Goal: Task Accomplishment & Management: Manage account settings

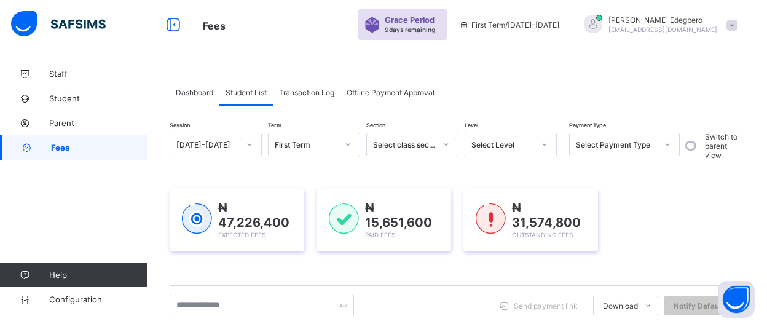
type input "*"
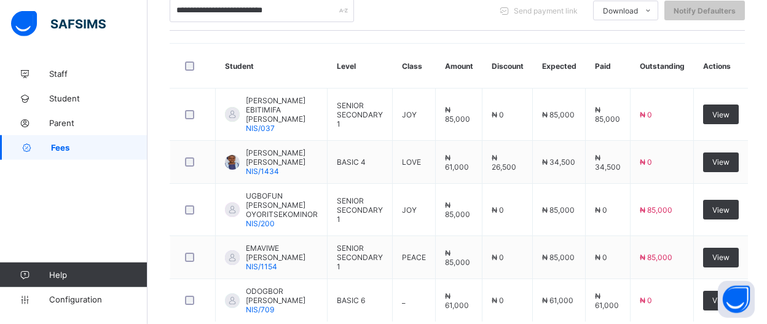
scroll to position [298, 0]
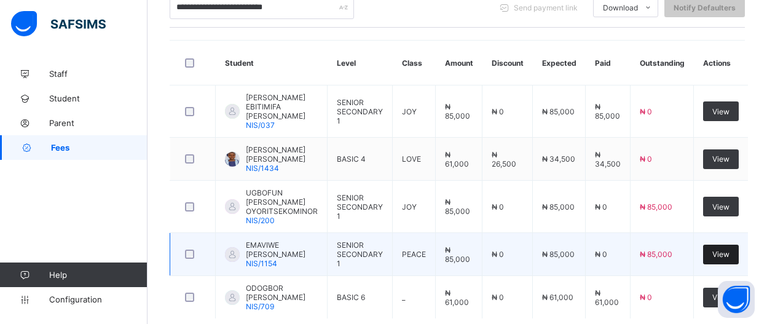
type input "**********"
click at [724, 245] on div "View" at bounding box center [721, 255] width 36 height 20
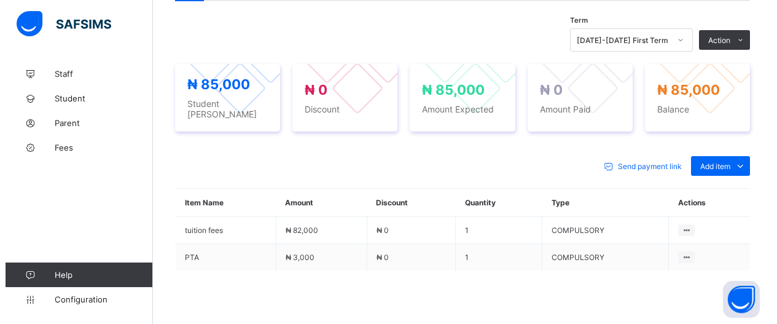
scroll to position [412, 0]
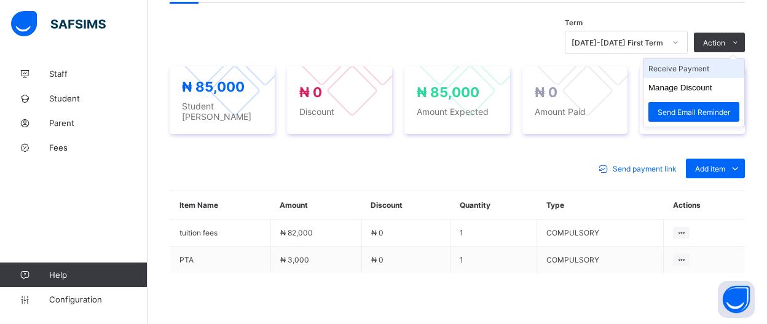
click at [724, 63] on li "Receive Payment" at bounding box center [693, 68] width 101 height 19
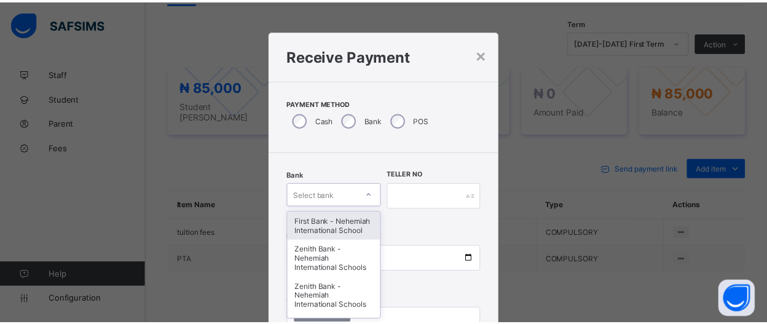
scroll to position [77, 0]
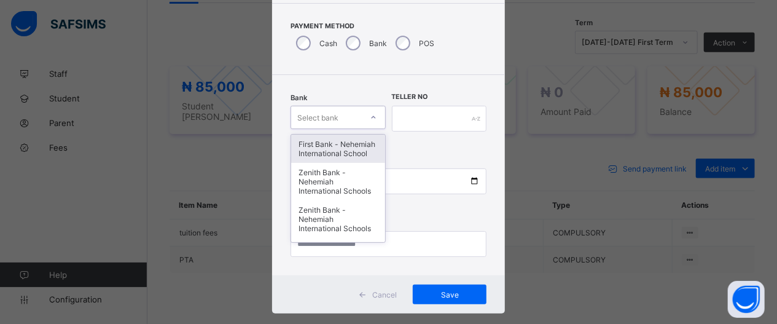
click at [373, 129] on div "option First Bank - Nehemiah International School focused, 1 of 17. 17 results …" at bounding box center [338, 117] width 95 height 23
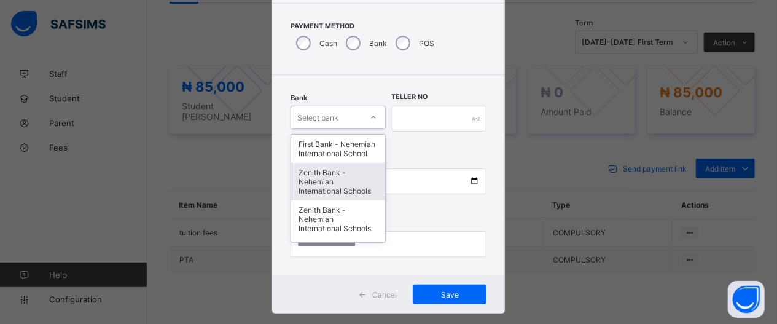
click at [325, 198] on div "Zenith Bank - Nehemiah International Schools" at bounding box center [338, 181] width 94 height 37
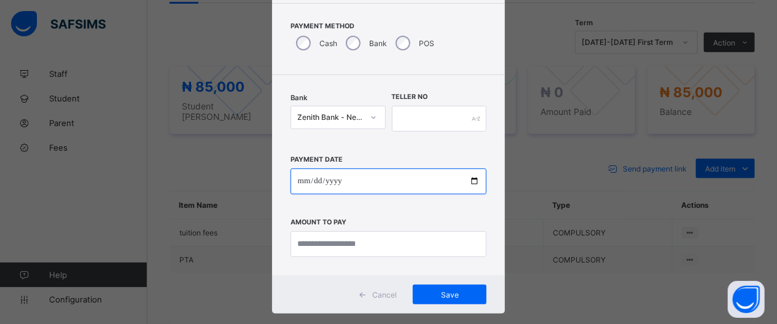
click at [465, 180] on input "date" at bounding box center [389, 181] width 197 height 26
type input "**********"
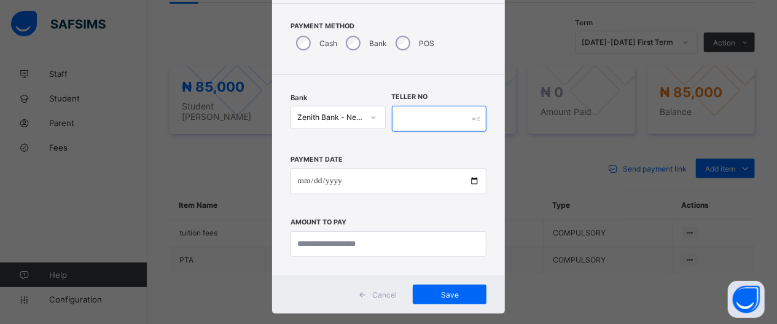
click at [448, 124] on input "text" at bounding box center [439, 119] width 95 height 26
type input "*****"
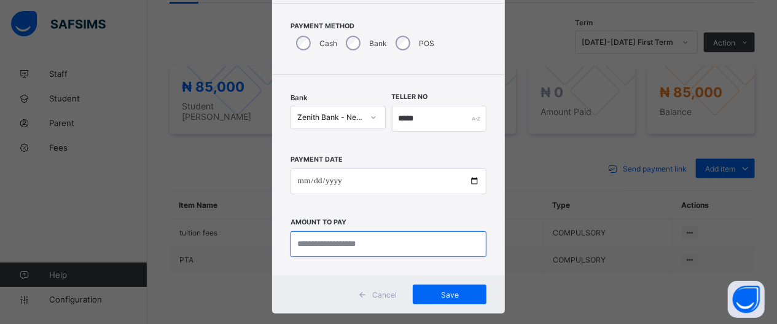
click at [411, 248] on input "currency" at bounding box center [389, 244] width 197 height 26
type input "********"
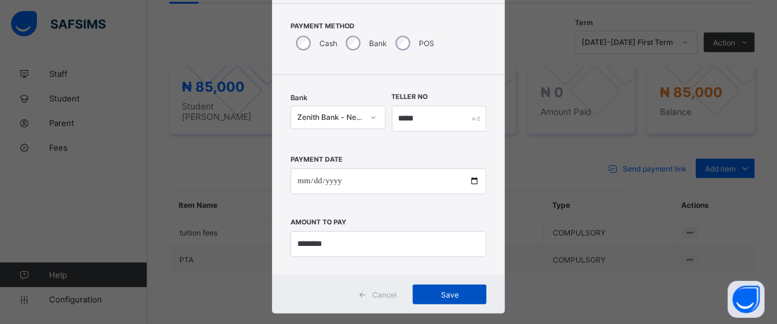
click at [437, 297] on div "Save" at bounding box center [450, 294] width 74 height 20
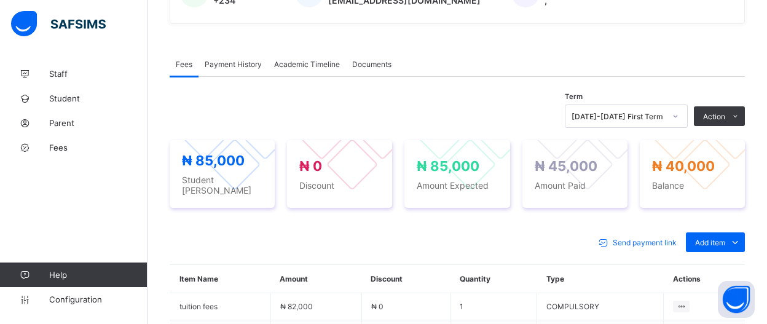
scroll to position [337, 0]
click at [58, 146] on span "Fees" at bounding box center [98, 148] width 98 height 10
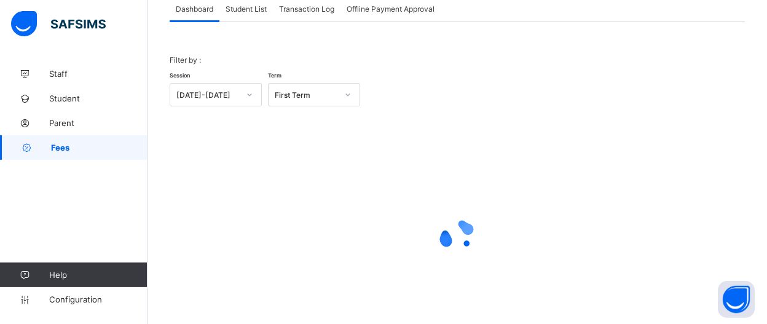
scroll to position [55, 0]
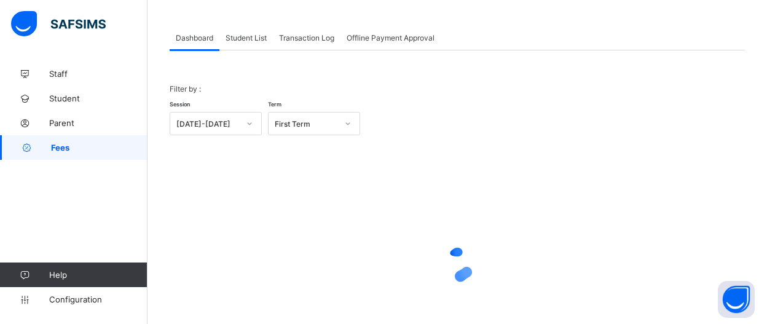
click at [235, 44] on div "Student List" at bounding box center [245, 37] width 53 height 25
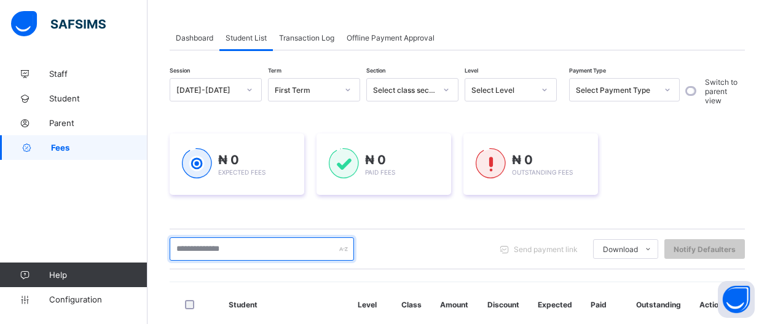
click at [320, 245] on input "text" at bounding box center [262, 248] width 184 height 23
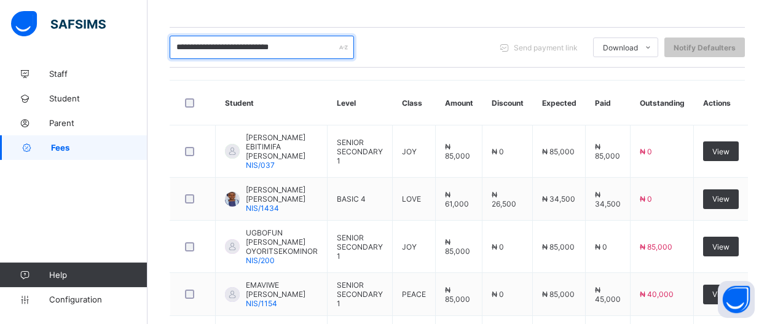
scroll to position [257, 0]
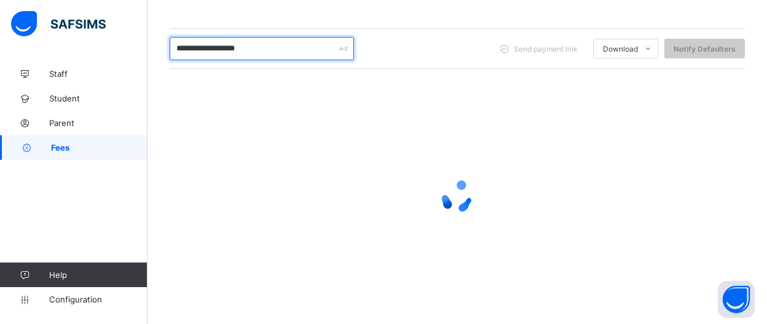
type input "**********"
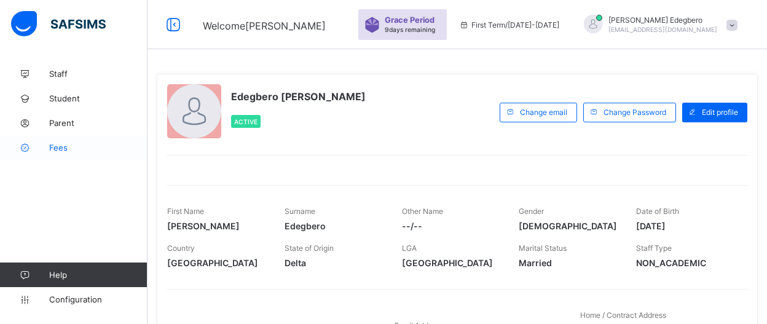
click at [60, 152] on span "Fees" at bounding box center [98, 148] width 98 height 10
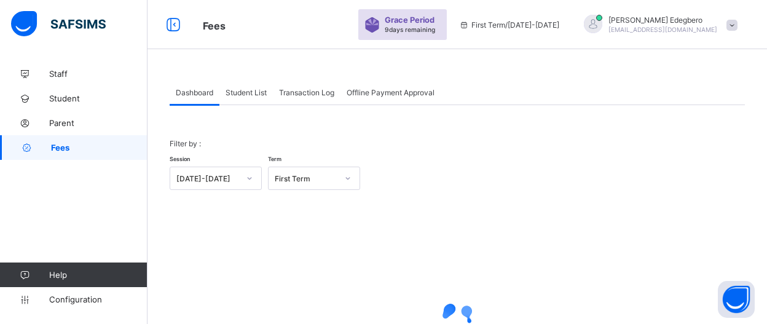
click at [249, 98] on div "Student List" at bounding box center [245, 92] width 53 height 25
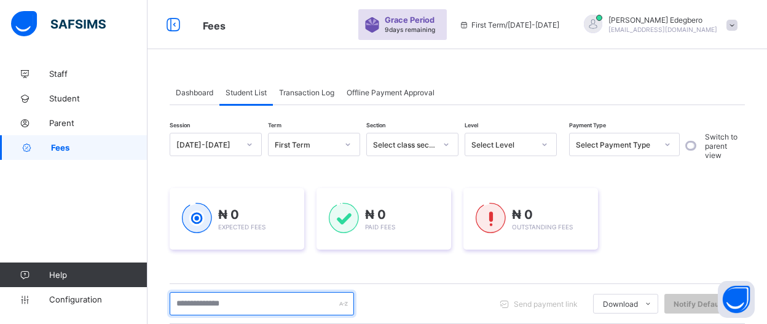
click at [289, 301] on input "text" at bounding box center [262, 303] width 184 height 23
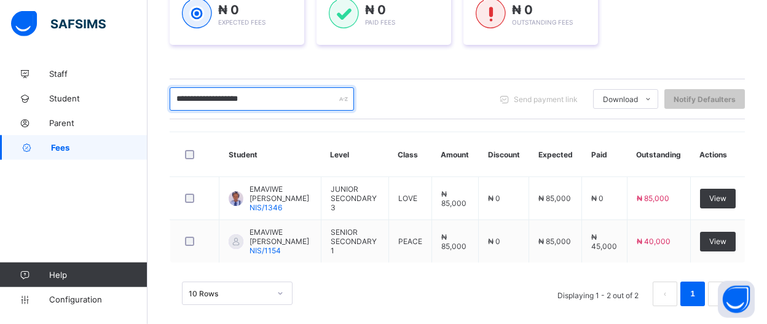
scroll to position [213, 0]
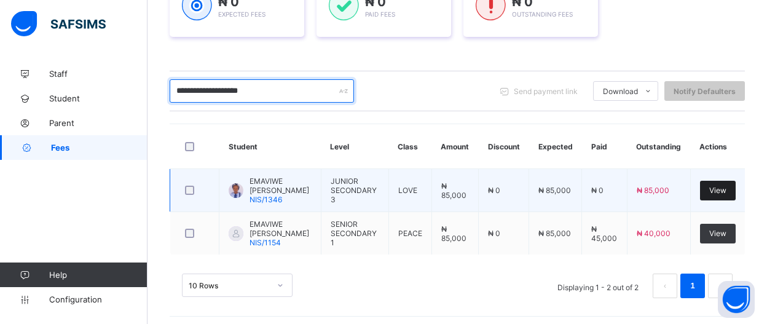
type input "**********"
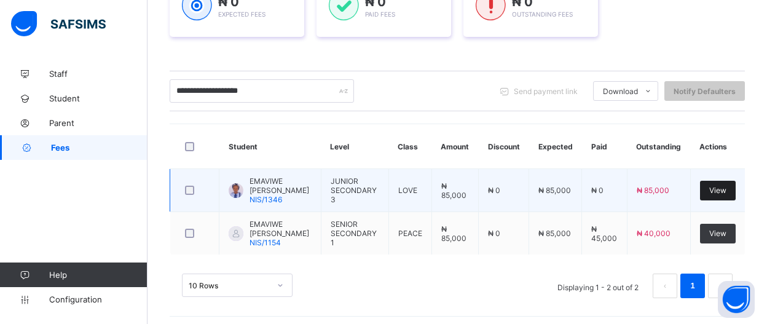
click at [718, 188] on div "View" at bounding box center [718, 191] width 36 height 20
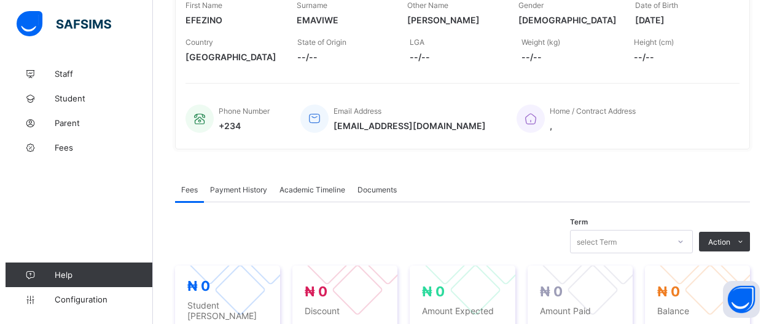
scroll to position [369, 0]
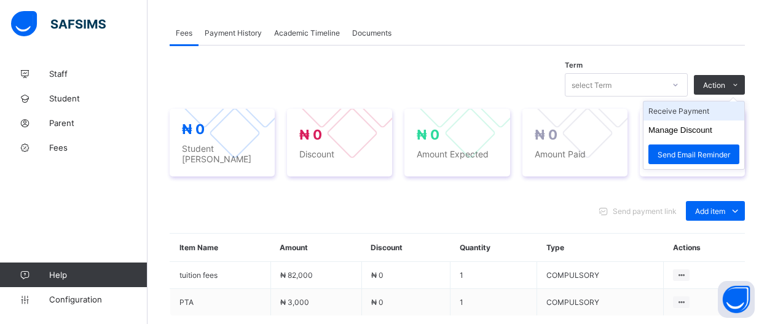
click at [719, 111] on li "Receive Payment" at bounding box center [693, 110] width 101 height 19
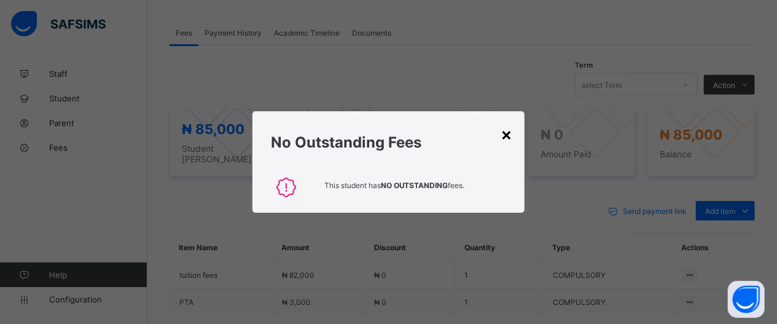
click at [511, 128] on div "×" at bounding box center [507, 133] width 12 height 21
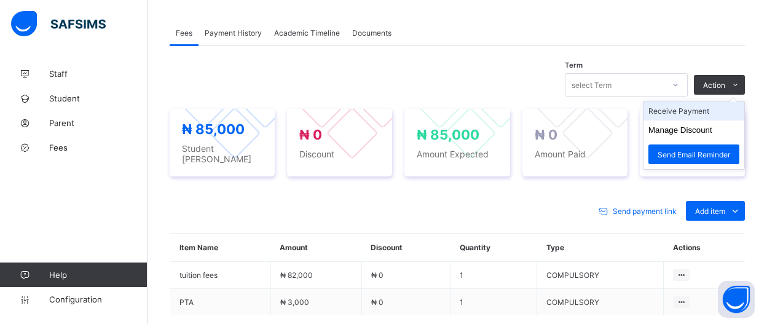
click at [734, 105] on li "Receive Payment" at bounding box center [693, 110] width 101 height 19
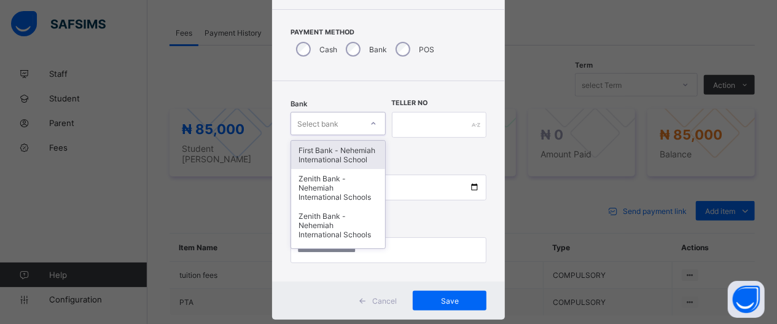
click at [370, 135] on div "option First Bank - Nehemiah International School focused, 1 of 17. 17 results …" at bounding box center [338, 123] width 95 height 23
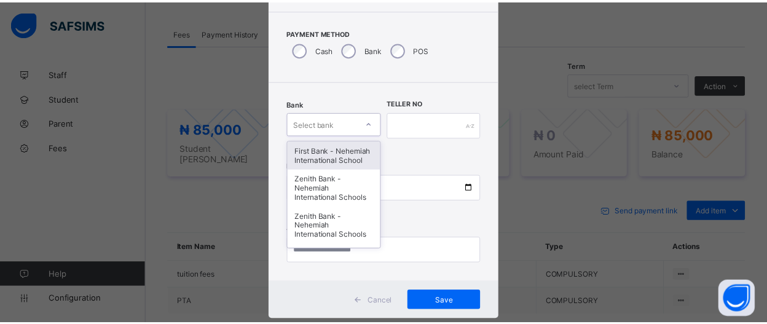
scroll to position [77, 0]
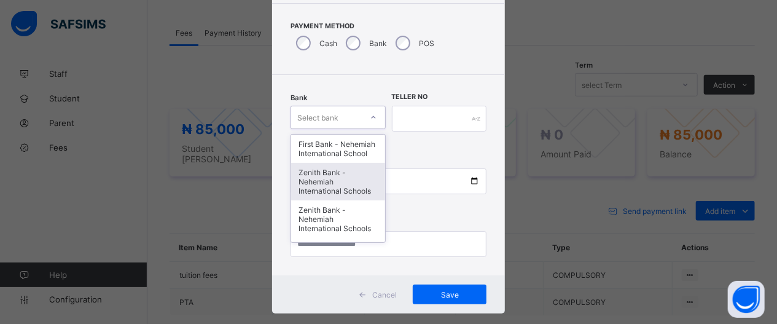
click at [330, 200] on div "Zenith Bank - Nehemiah International Schools" at bounding box center [338, 181] width 94 height 37
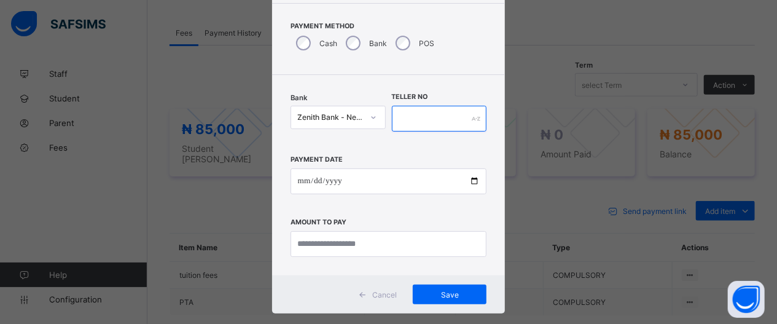
click at [429, 117] on input "text" at bounding box center [439, 119] width 95 height 26
type input "*****"
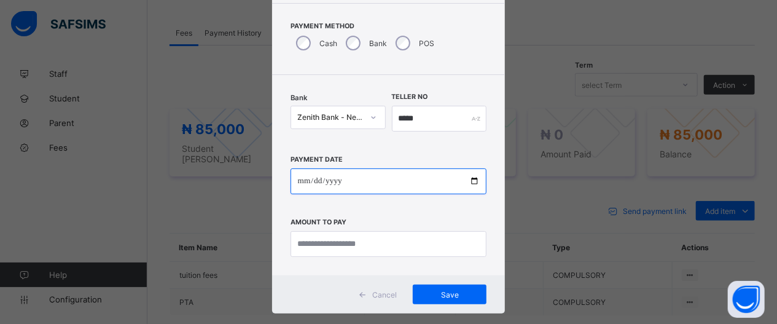
click at [464, 180] on input "date" at bounding box center [389, 181] width 197 height 26
type input "**********"
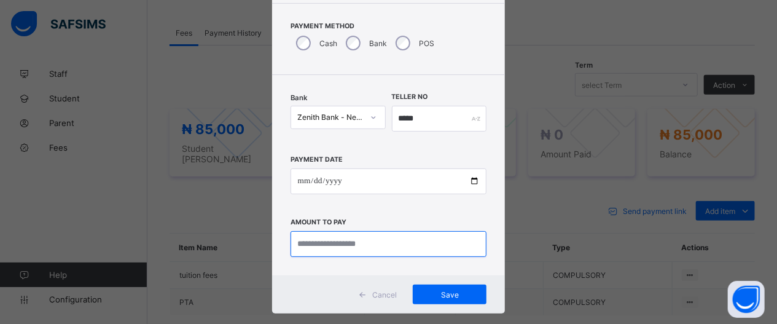
click at [395, 244] on input "currency" at bounding box center [389, 244] width 197 height 26
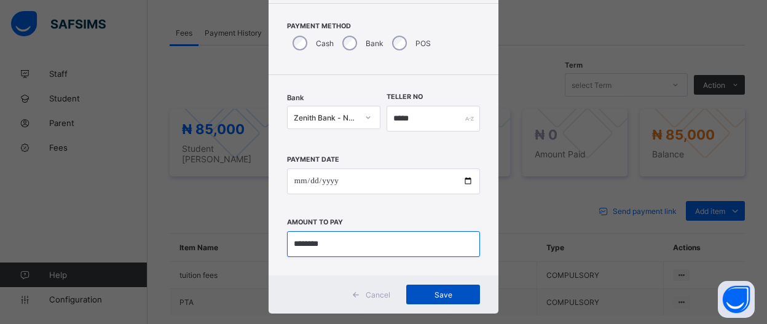
type input "********"
click at [436, 297] on span "Save" at bounding box center [442, 294] width 55 height 9
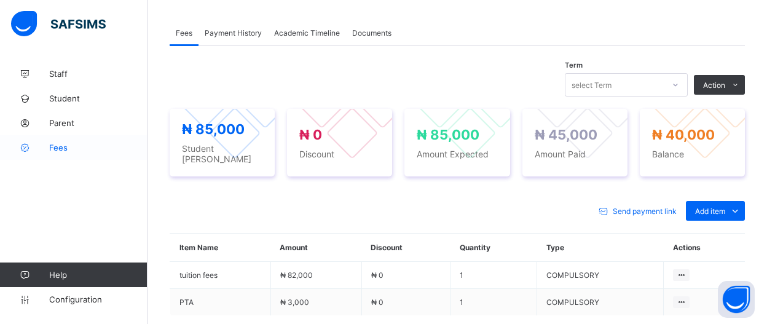
click at [60, 151] on span "Fees" at bounding box center [98, 148] width 98 height 10
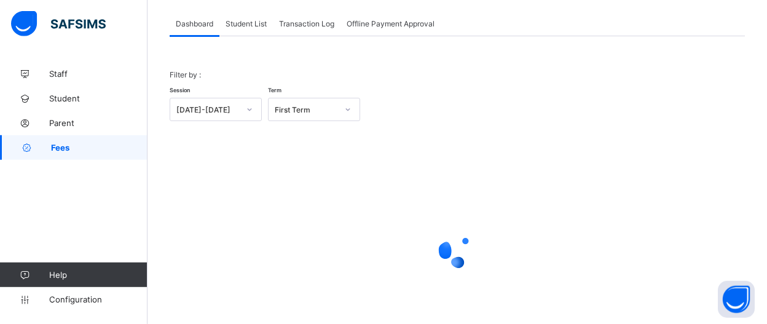
scroll to position [65, 0]
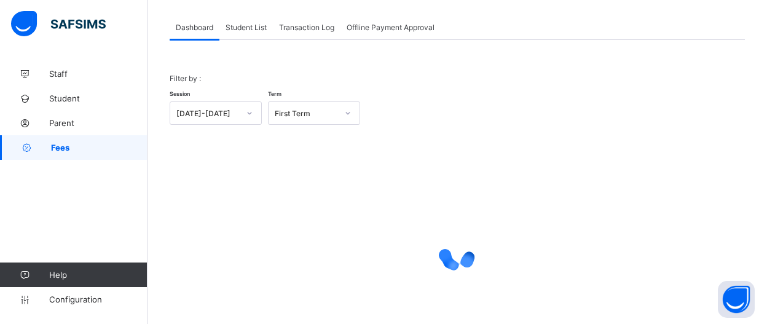
click at [246, 31] on span "Student List" at bounding box center [245, 27] width 41 height 9
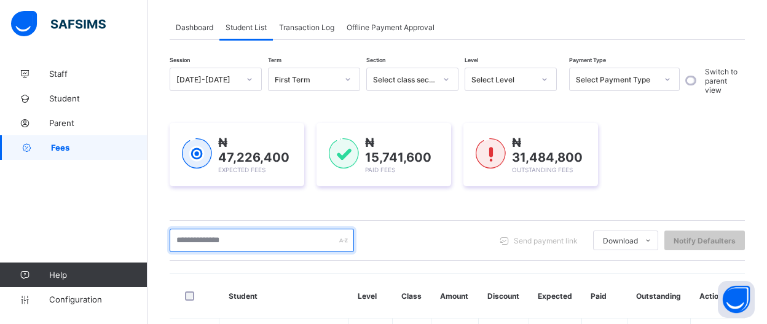
click at [250, 243] on input "text" at bounding box center [262, 240] width 184 height 23
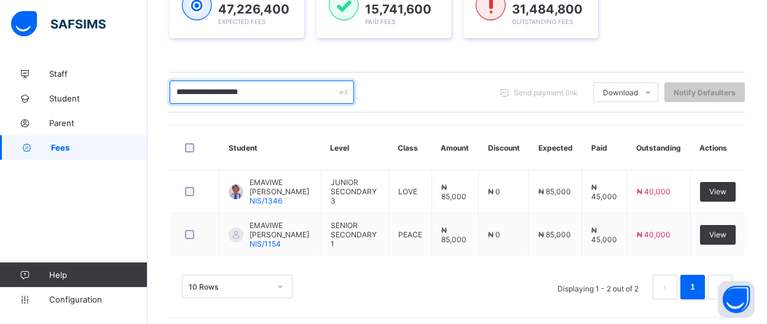
scroll to position [214, 0]
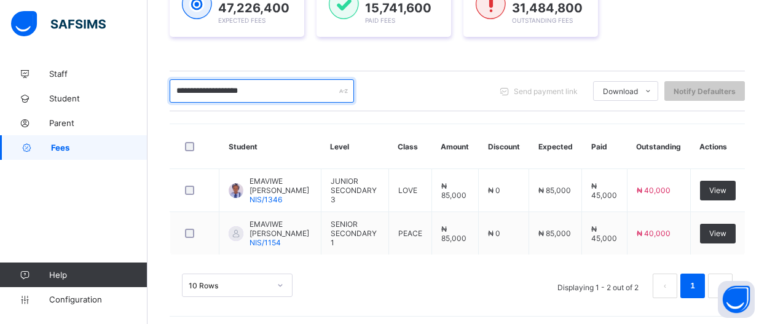
click at [298, 92] on input "**********" at bounding box center [262, 90] width 184 height 23
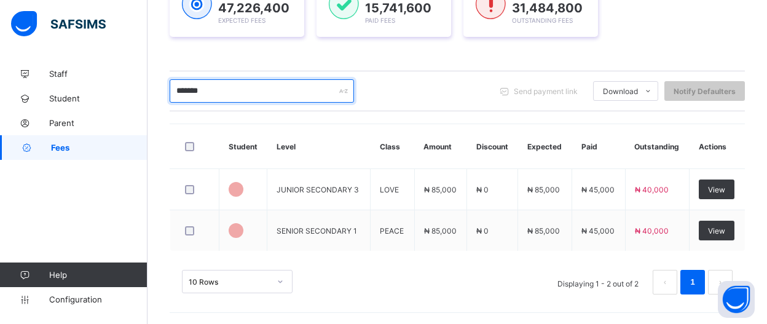
scroll to position [213, 0]
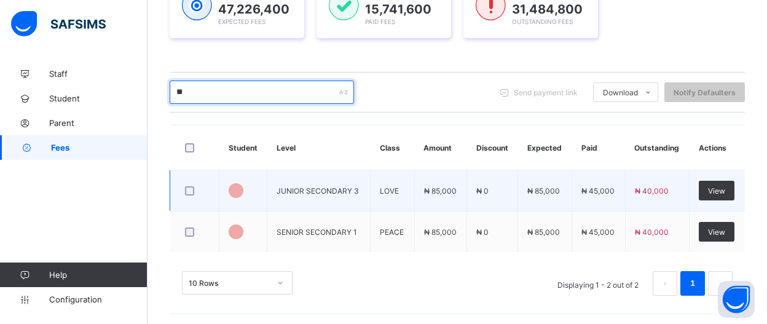
type input "*"
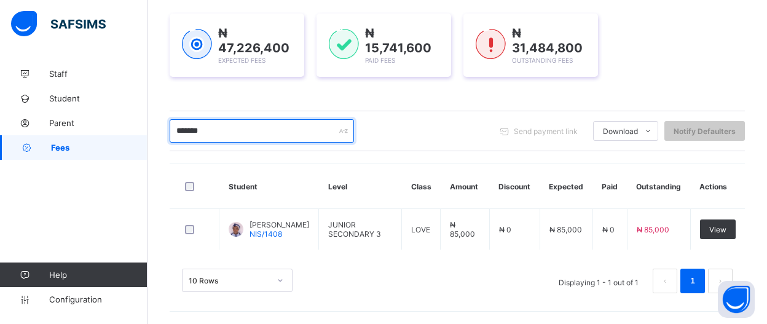
scroll to position [172, 0]
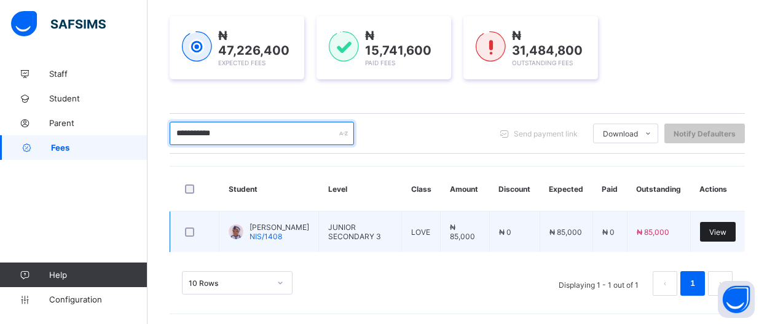
type input "**********"
click at [727, 235] on div "View" at bounding box center [718, 232] width 36 height 20
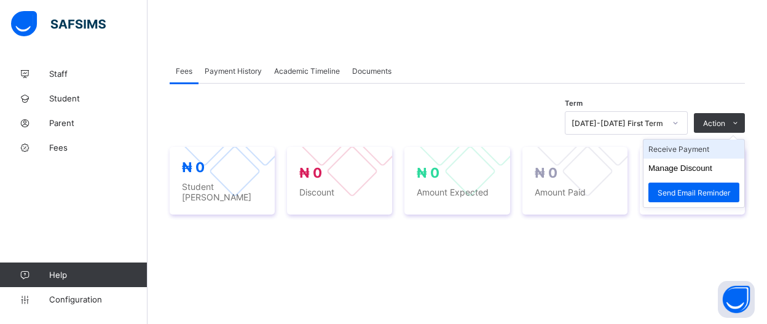
click at [711, 148] on li "Receive Payment" at bounding box center [693, 148] width 101 height 19
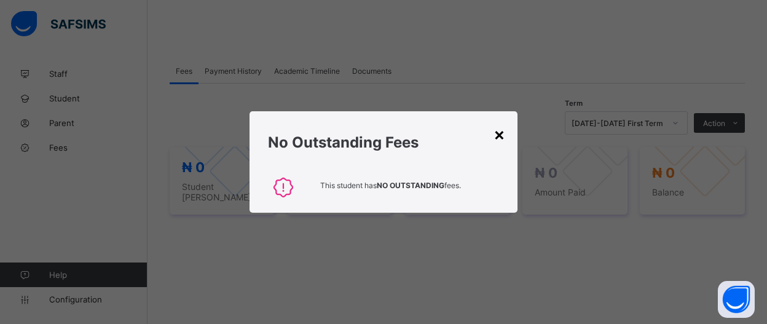
click at [501, 134] on div "×" at bounding box center [499, 133] width 12 height 21
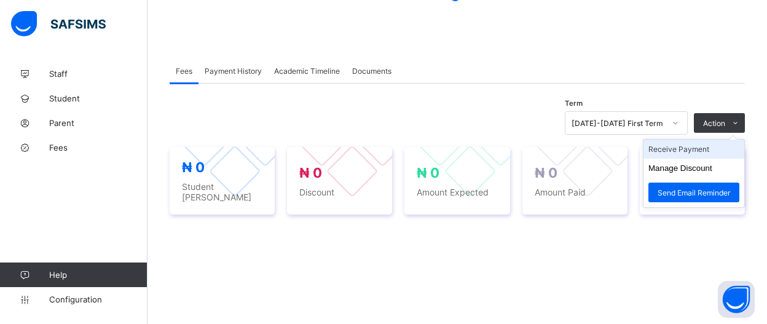
click at [705, 149] on li "Receive Payment" at bounding box center [693, 148] width 101 height 19
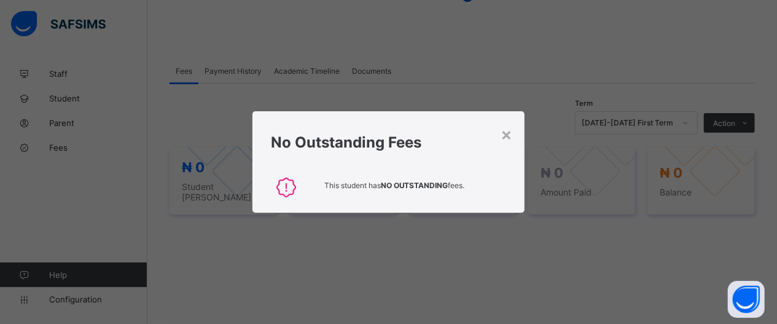
drag, startPoint x: 519, startPoint y: 135, endPoint x: 515, endPoint y: 140, distance: 6.6
click at [519, 135] on div "No Outstanding Fees" at bounding box center [388, 139] width 272 height 56
click at [515, 141] on div "No Outstanding Fees" at bounding box center [388, 139] width 272 height 56
click at [502, 136] on div "×" at bounding box center [507, 133] width 12 height 21
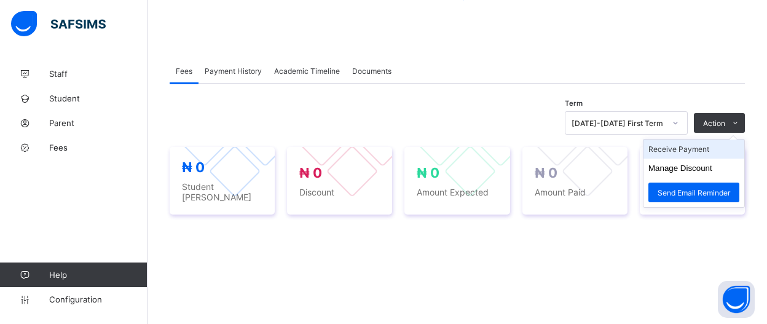
click at [720, 145] on li "Receive Payment" at bounding box center [693, 148] width 101 height 19
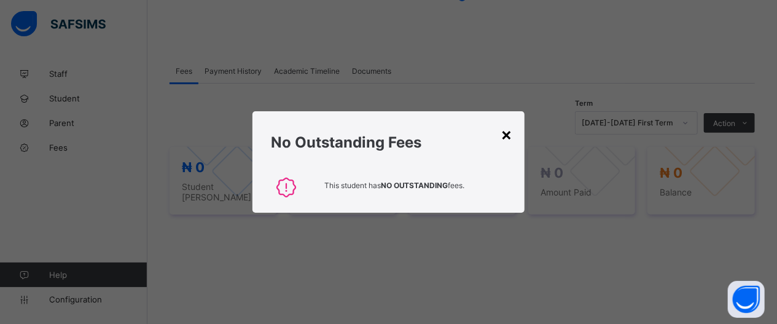
click at [504, 133] on div "×" at bounding box center [507, 133] width 12 height 21
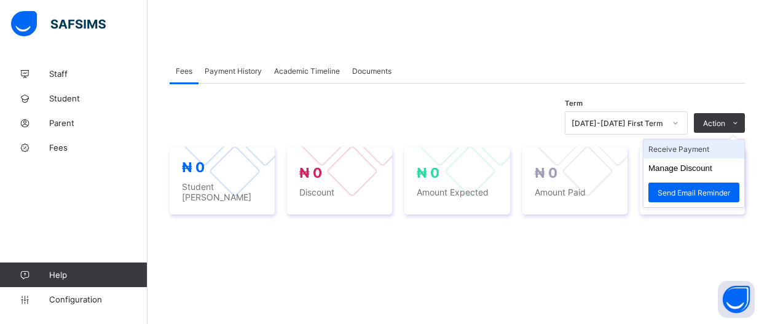
click at [713, 151] on li "Receive Payment" at bounding box center [693, 148] width 101 height 19
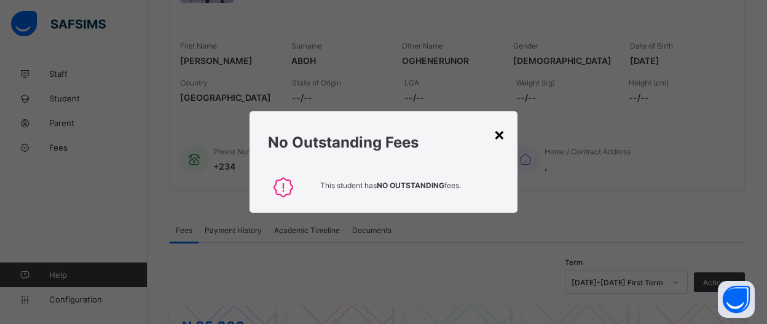
click at [498, 133] on div "×" at bounding box center [499, 133] width 12 height 21
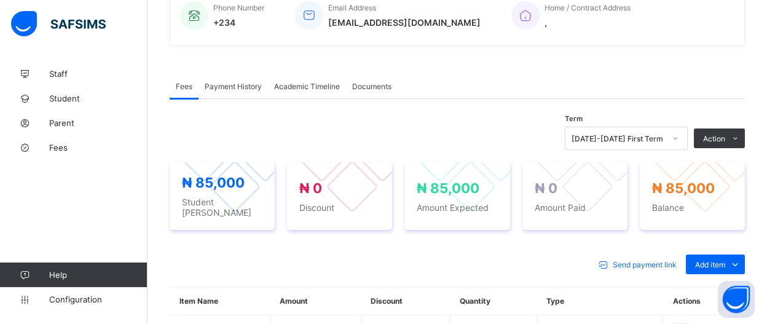
drag, startPoint x: 777, startPoint y: 321, endPoint x: 694, endPoint y: 234, distance: 119.9
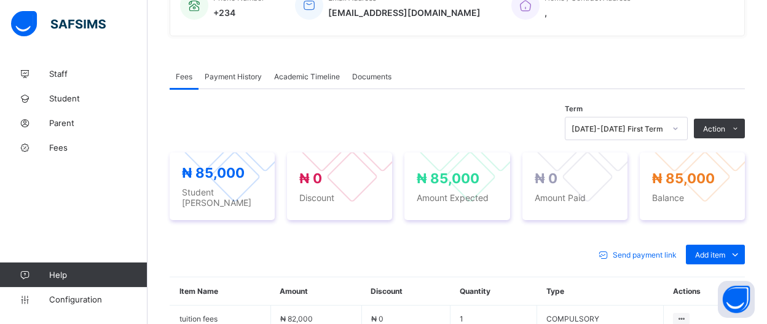
scroll to position [332, 0]
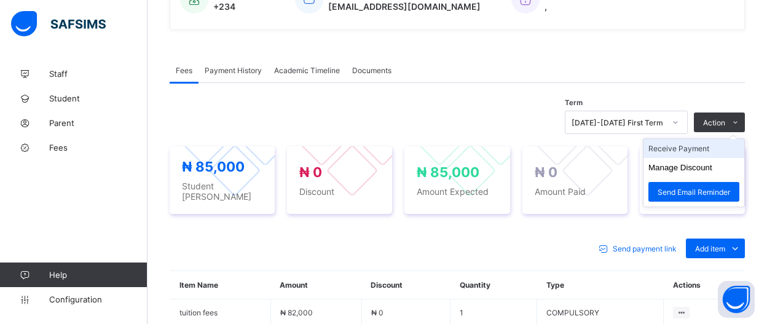
click at [724, 145] on li "Receive Payment" at bounding box center [693, 148] width 101 height 19
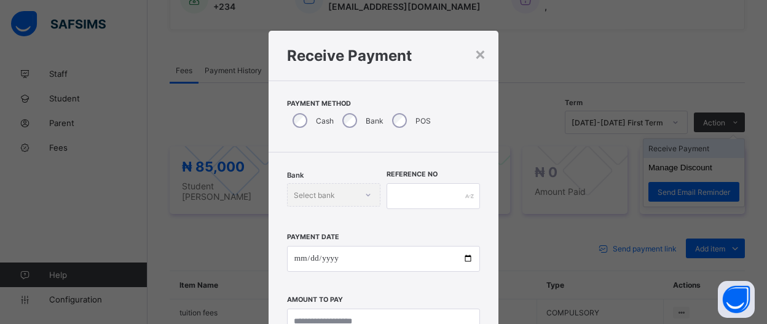
click at [724, 145] on div "× Receive Payment Payment Method Cash Bank POS Bank Select bank Reference No Pa…" at bounding box center [383, 162] width 767 height 324
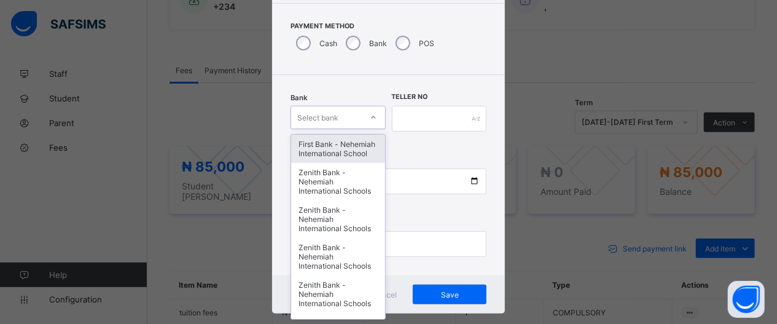
click at [370, 115] on icon at bounding box center [373, 117] width 7 height 12
click at [332, 141] on div "First Bank - Nehemiah International School" at bounding box center [338, 149] width 94 height 28
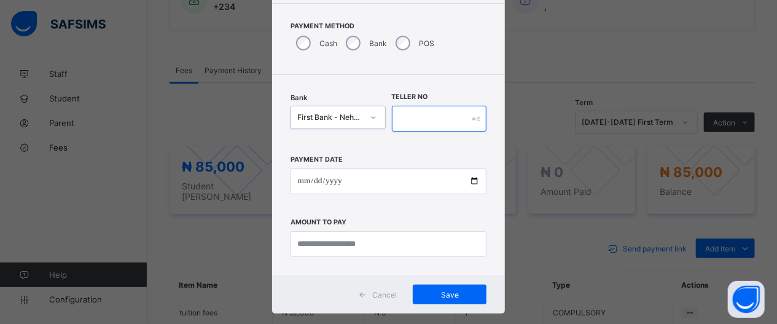
click at [398, 115] on input "text" at bounding box center [439, 119] width 95 height 26
type input "*****"
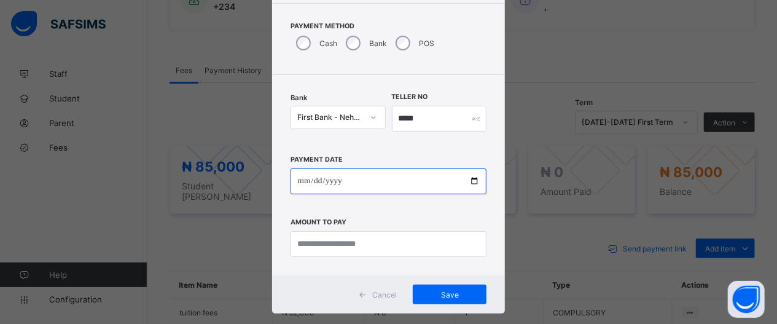
click at [466, 186] on input "date" at bounding box center [389, 181] width 197 height 26
click at [468, 179] on input "date" at bounding box center [389, 181] width 197 height 26
type input "**********"
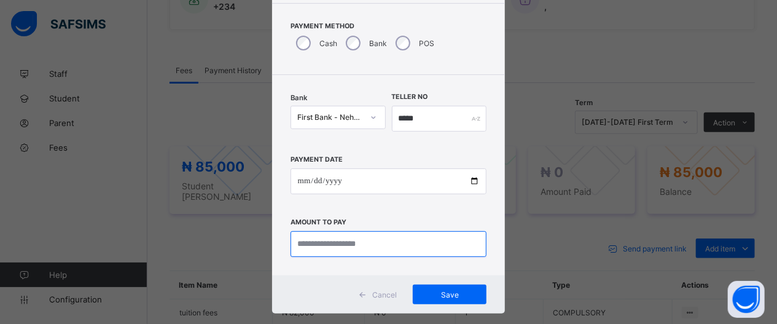
click at [428, 240] on input "currency" at bounding box center [389, 244] width 197 height 26
type input "********"
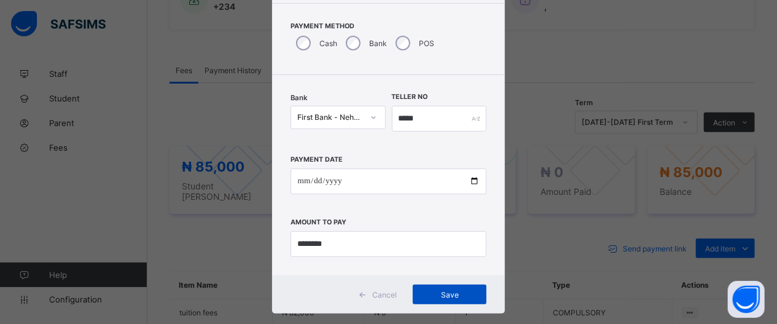
click at [417, 300] on div "Save" at bounding box center [450, 294] width 74 height 20
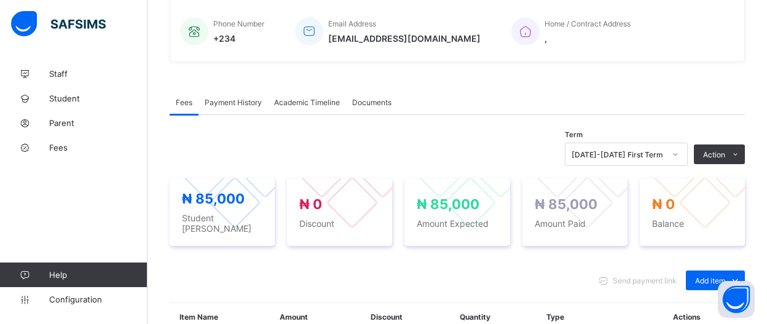
scroll to position [247, 0]
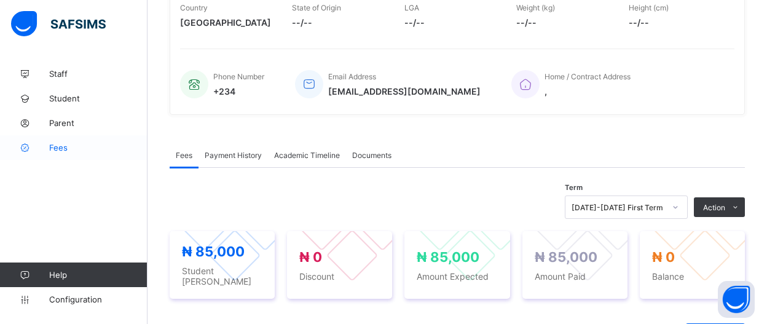
click at [58, 146] on span "Fees" at bounding box center [98, 148] width 98 height 10
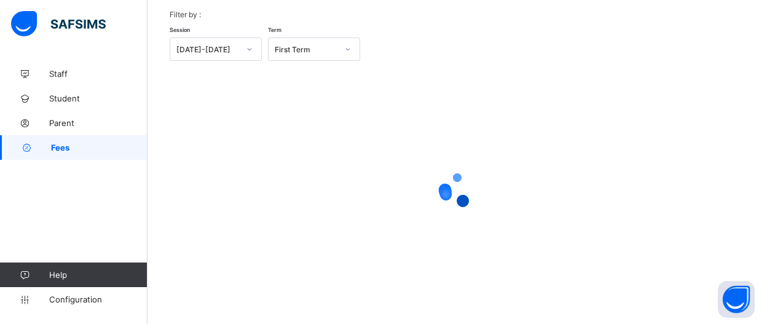
click at [89, 151] on span "Fees" at bounding box center [99, 148] width 96 height 10
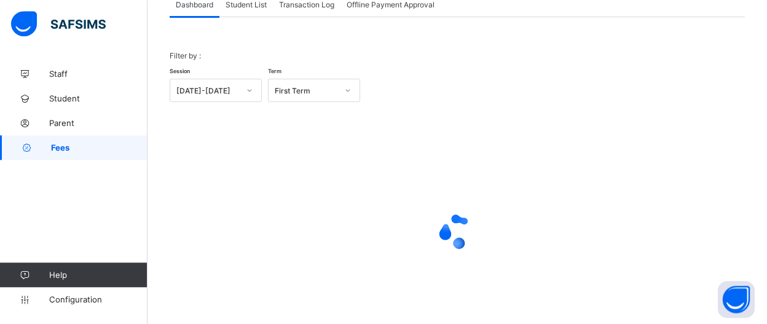
scroll to position [65, 0]
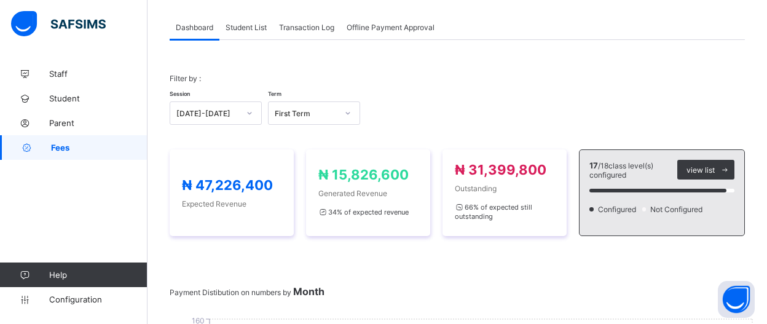
click at [260, 29] on span "Student List" at bounding box center [245, 27] width 41 height 9
click at [249, 33] on div "Student List" at bounding box center [245, 27] width 53 height 25
click at [241, 24] on span "Student List" at bounding box center [245, 27] width 41 height 9
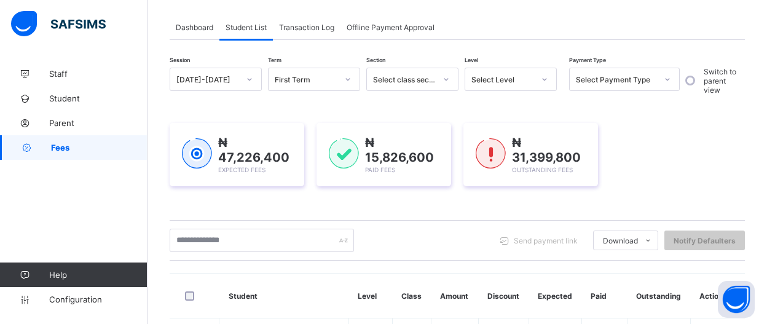
click at [240, 28] on span "Student List" at bounding box center [245, 27] width 41 height 9
click at [235, 30] on span "Student List" at bounding box center [245, 27] width 41 height 9
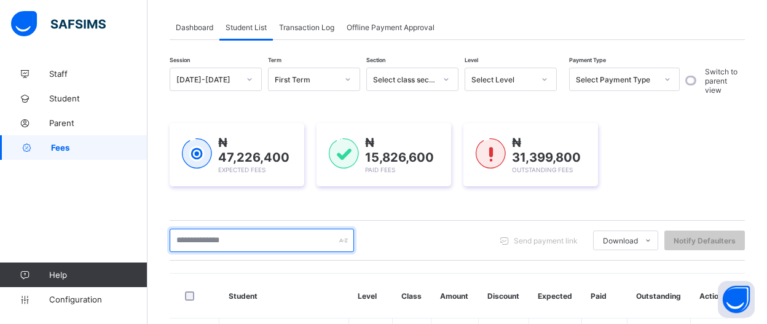
click at [297, 243] on input "text" at bounding box center [262, 240] width 184 height 23
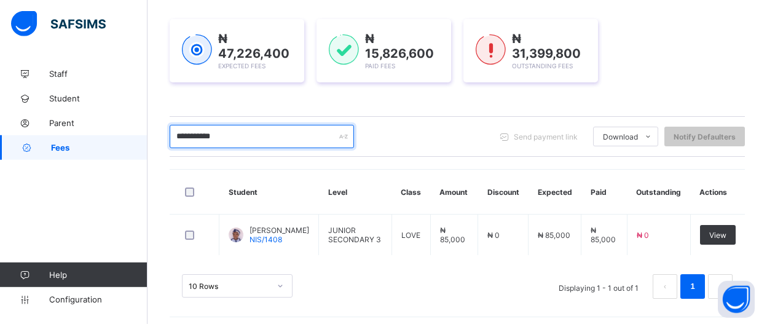
scroll to position [172, 0]
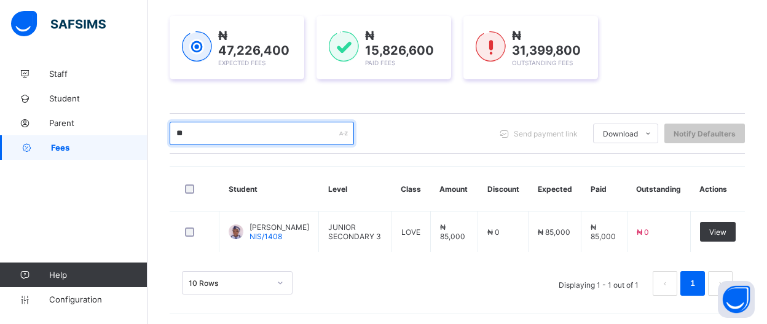
type input "*"
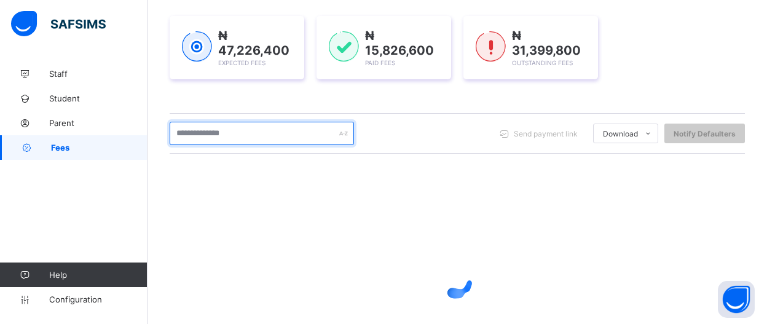
click at [264, 132] on input "text" at bounding box center [262, 133] width 184 height 23
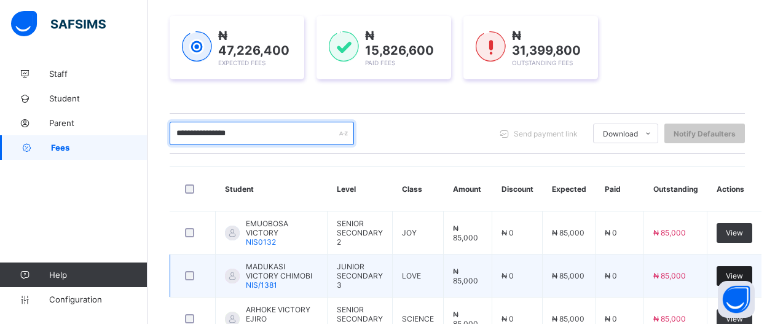
type input "**********"
click at [726, 273] on span "View" at bounding box center [734, 275] width 17 height 9
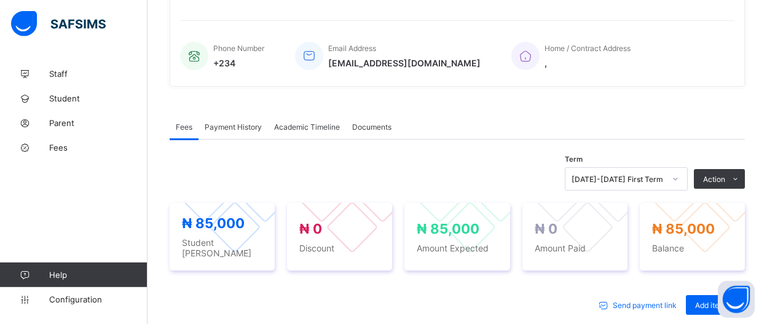
scroll to position [289, 0]
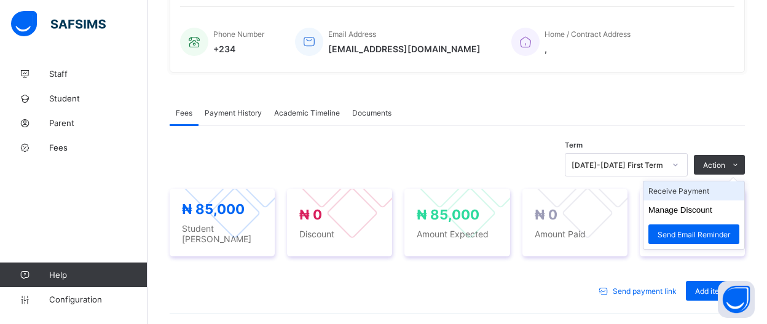
click at [708, 190] on li "Receive Payment" at bounding box center [693, 190] width 101 height 19
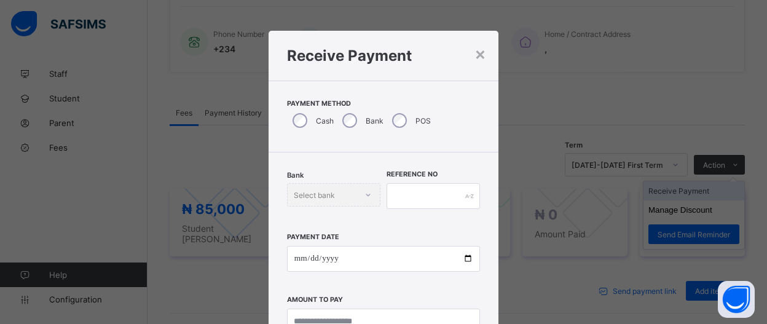
scroll to position [77, 0]
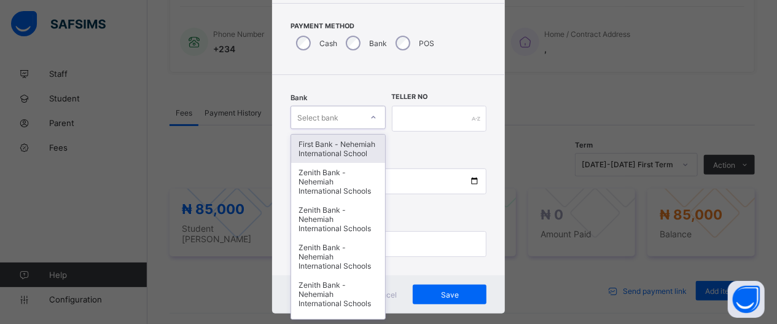
click at [370, 117] on icon at bounding box center [373, 117] width 7 height 12
click at [356, 163] on div "First Bank - Nehemiah International School" at bounding box center [338, 149] width 94 height 28
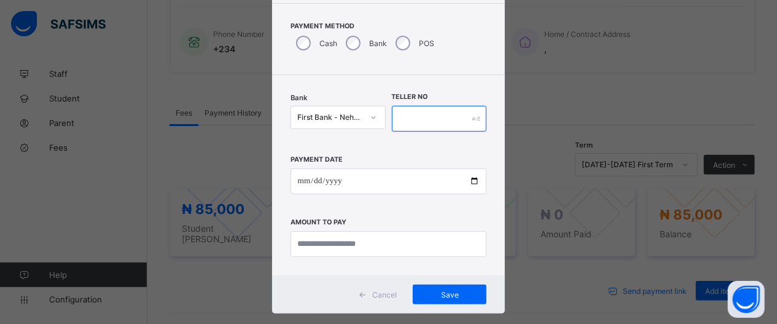
click at [417, 110] on input "text" at bounding box center [439, 119] width 95 height 26
type input "*****"
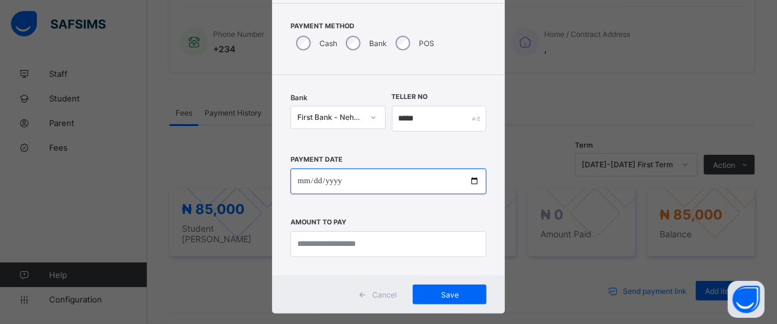
click at [466, 185] on input "date" at bounding box center [389, 181] width 197 height 26
type input "**********"
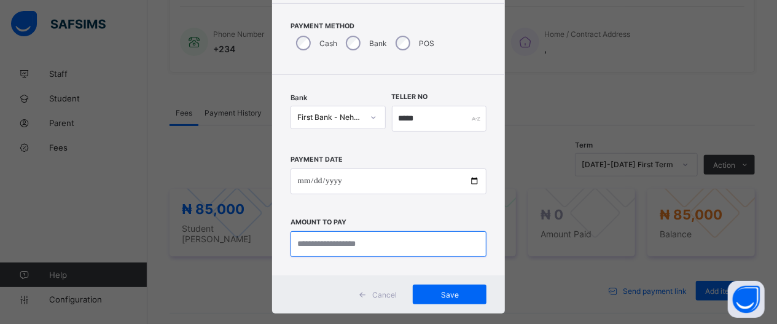
click at [400, 240] on input "currency" at bounding box center [389, 244] width 197 height 26
type input "********"
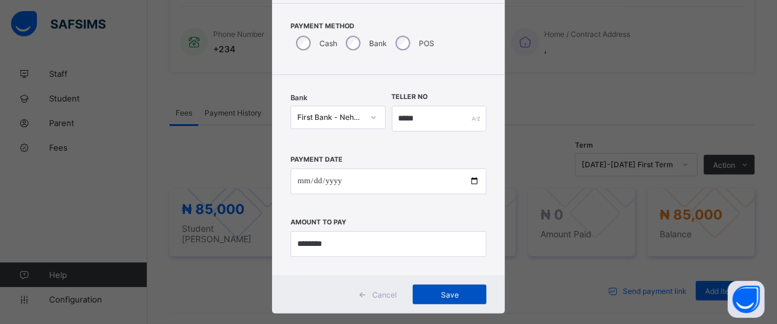
click at [444, 292] on span "Save" at bounding box center [449, 294] width 55 height 9
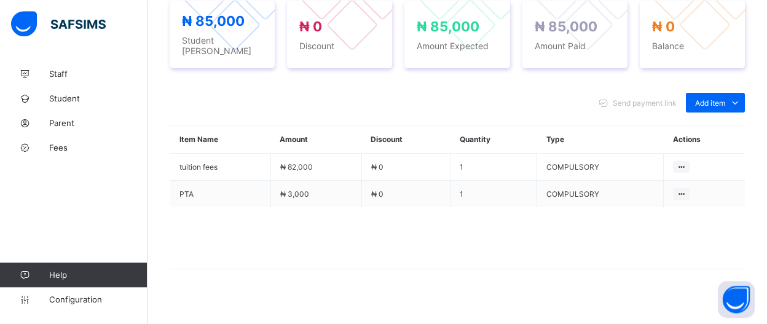
scroll to position [478, 0]
click at [66, 150] on span "Fees" at bounding box center [98, 148] width 98 height 10
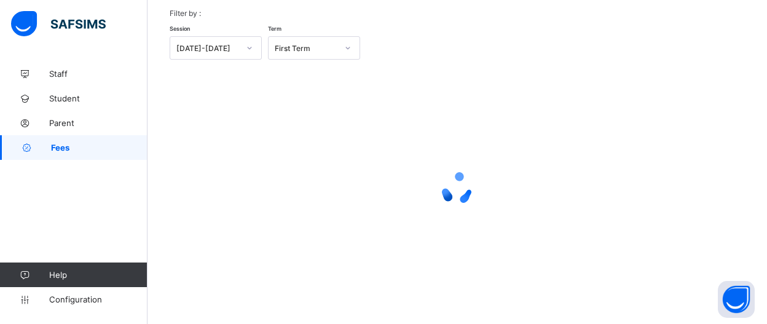
scroll to position [129, 0]
click at [766, 9] on div "Dashboard Student List Transaction Log Offline Payment Approval Dashboard More …" at bounding box center [456, 128] width 619 height 393
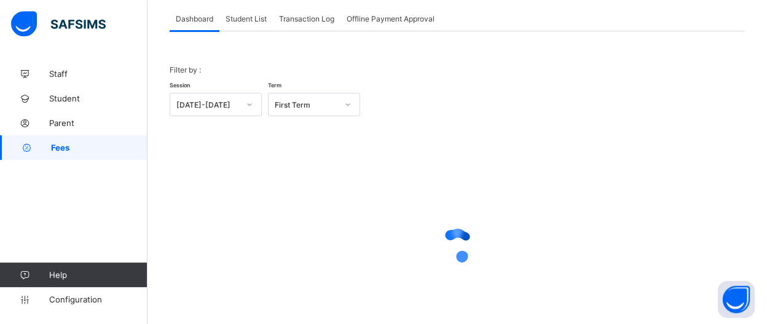
scroll to position [55, 0]
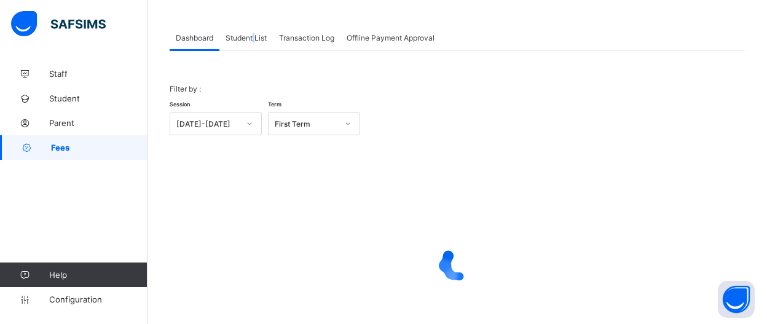
drag, startPoint x: 255, startPoint y: 36, endPoint x: 248, endPoint y: 42, distance: 8.7
click at [252, 37] on span "Student List" at bounding box center [245, 37] width 41 height 9
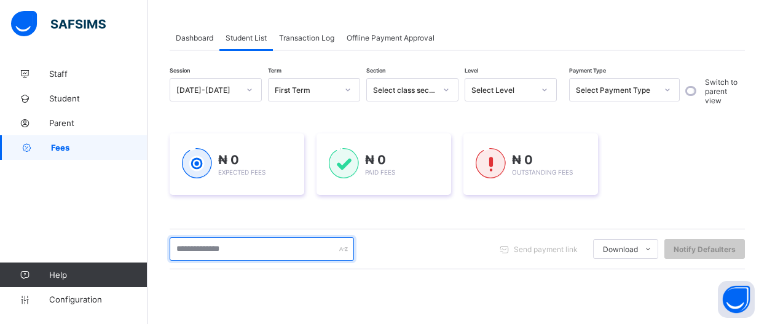
click at [268, 246] on input "text" at bounding box center [262, 248] width 184 height 23
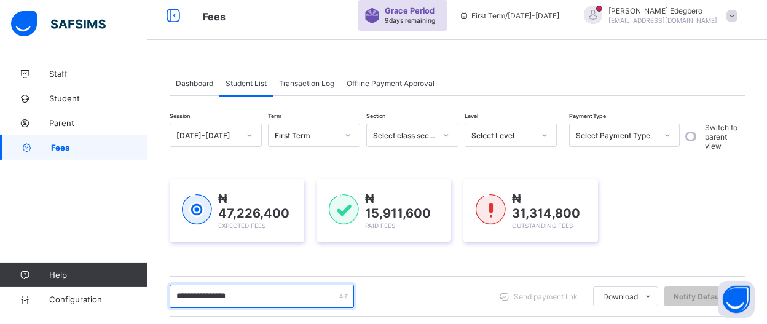
scroll to position [0, 0]
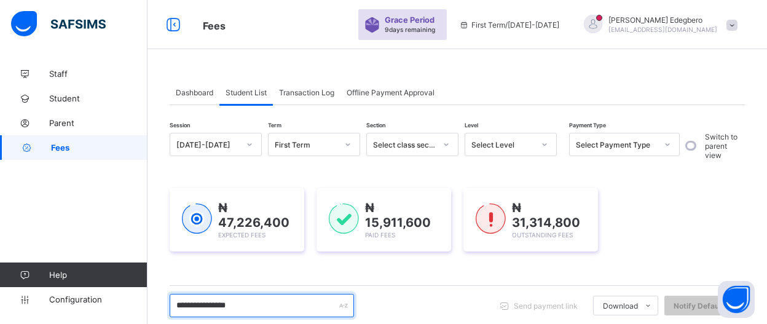
click at [289, 297] on input "**********" at bounding box center [262, 305] width 184 height 23
type input "*"
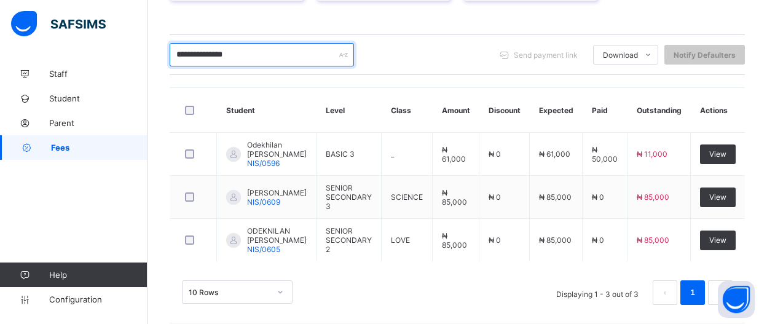
scroll to position [263, 0]
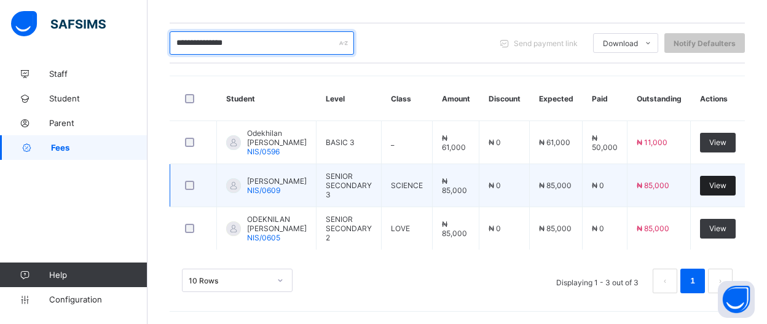
type input "**********"
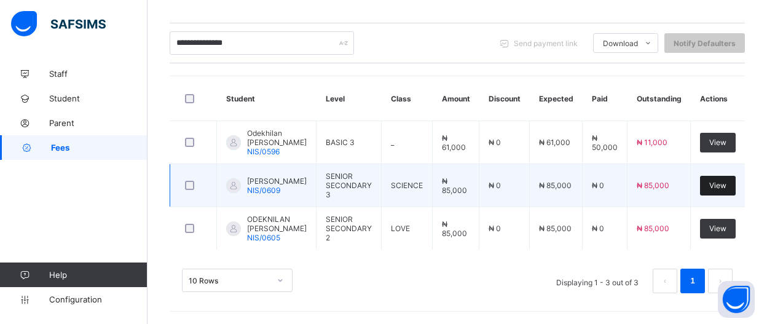
click at [726, 184] on span "View" at bounding box center [717, 185] width 17 height 9
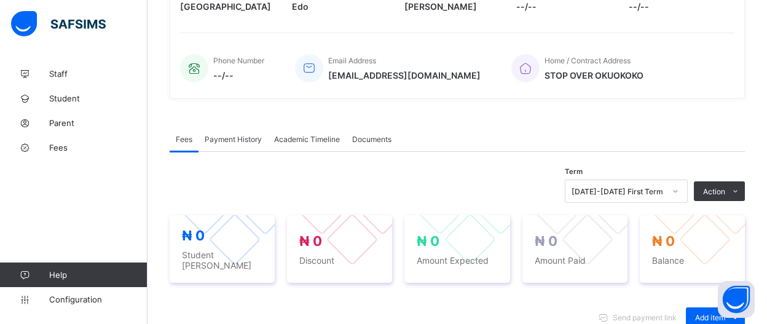
scroll to position [419, 0]
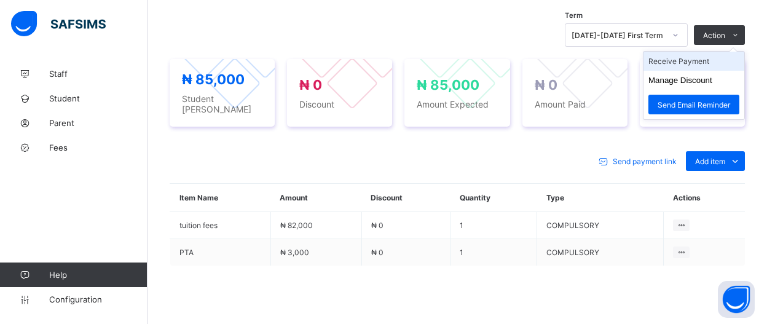
drag, startPoint x: 715, startPoint y: 34, endPoint x: 716, endPoint y: 54, distance: 20.3
click at [716, 36] on div "Action" at bounding box center [719, 35] width 51 height 20
click at [716, 54] on li "Receive Payment" at bounding box center [693, 61] width 101 height 19
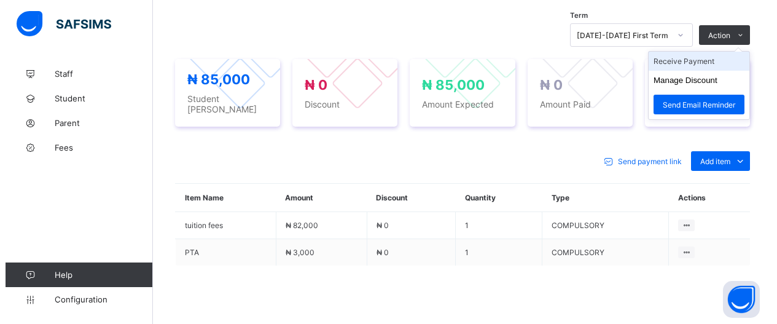
scroll to position [77, 0]
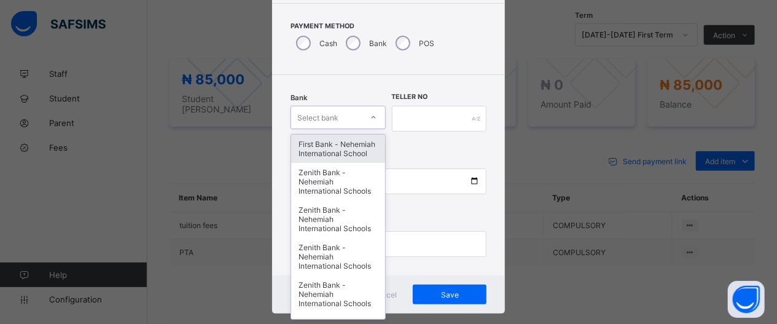
click at [371, 117] on icon at bounding box center [373, 117] width 7 height 12
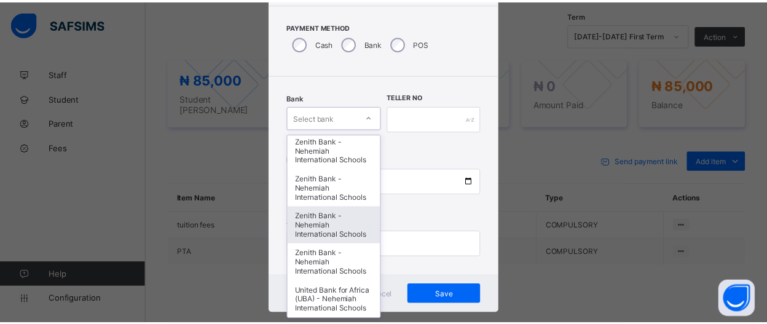
scroll to position [576, 0]
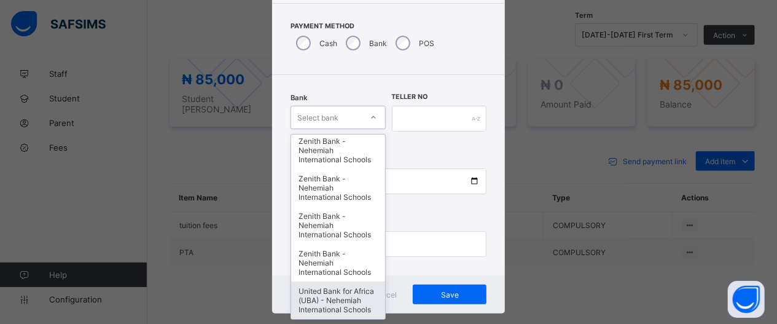
click at [365, 308] on div "United Bank for Africa (UBA) - Nehemiah International Schools" at bounding box center [338, 299] width 94 height 37
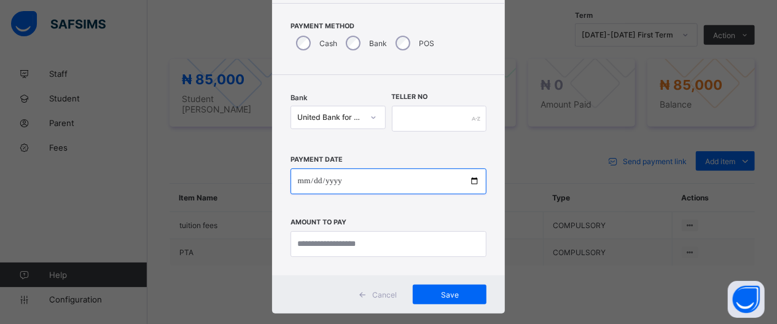
click at [469, 182] on input "date" at bounding box center [389, 181] width 197 height 26
type input "**********"
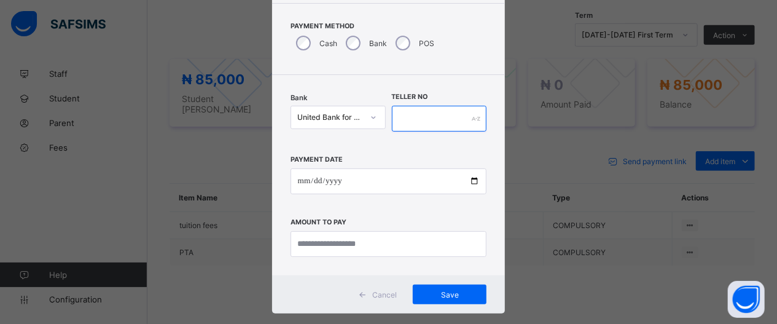
click at [435, 125] on input "text" at bounding box center [439, 119] width 95 height 26
type input "*****"
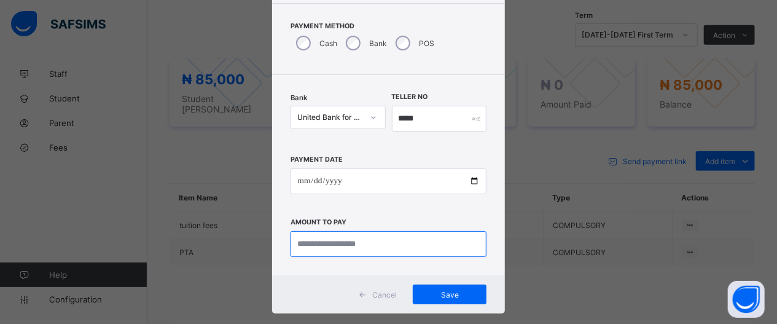
click at [395, 247] on input "currency" at bounding box center [389, 244] width 197 height 26
type input "********"
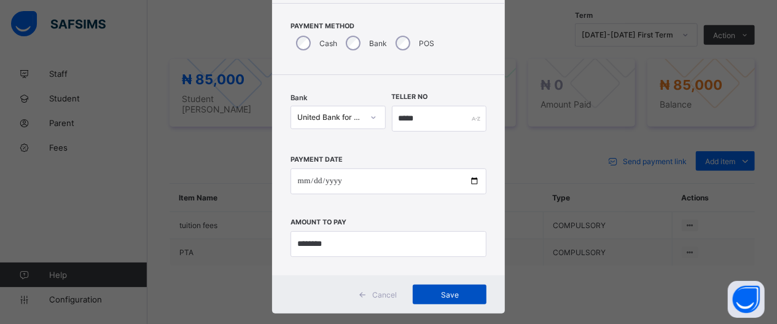
click at [470, 299] on div "Save" at bounding box center [450, 294] width 74 height 20
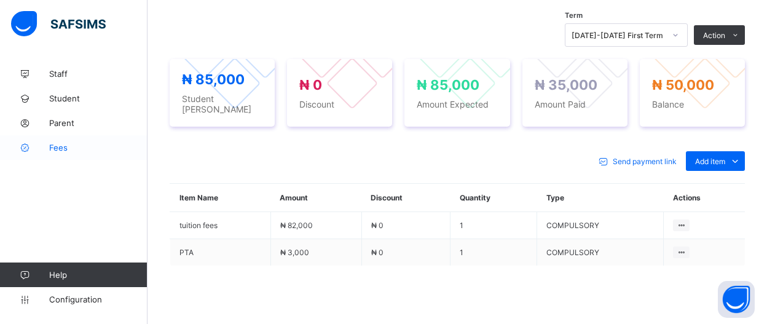
click at [51, 148] on span "Fees" at bounding box center [98, 148] width 98 height 10
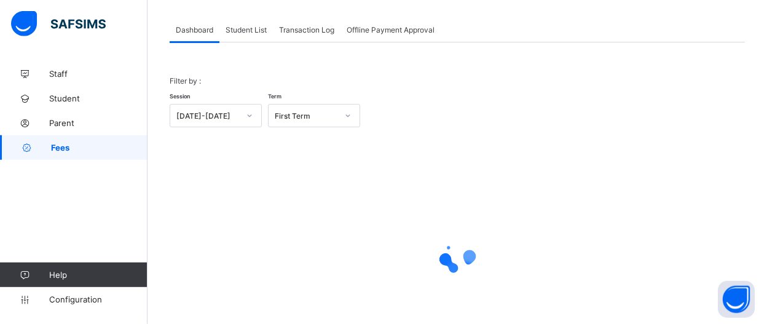
scroll to position [55, 0]
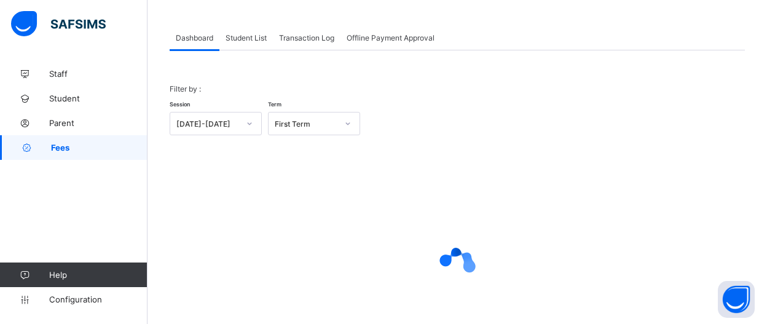
click at [246, 41] on span "Student List" at bounding box center [245, 37] width 41 height 9
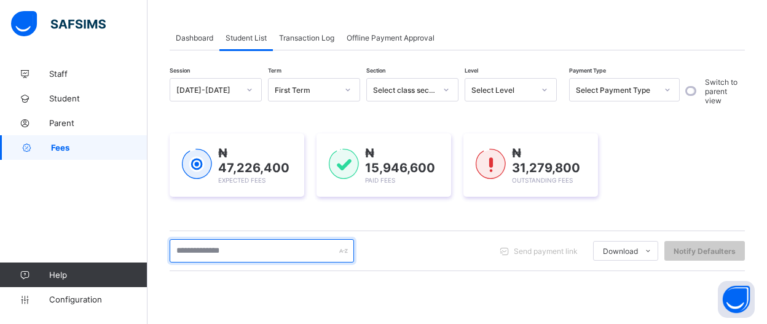
click at [272, 244] on input "text" at bounding box center [262, 250] width 184 height 23
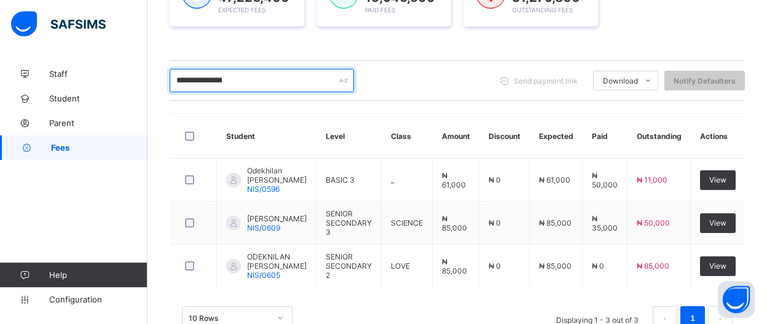
scroll to position [225, 0]
click at [58, 147] on span "Fees" at bounding box center [99, 148] width 96 height 10
click at [266, 82] on input "**********" at bounding box center [262, 80] width 184 height 23
type input "*"
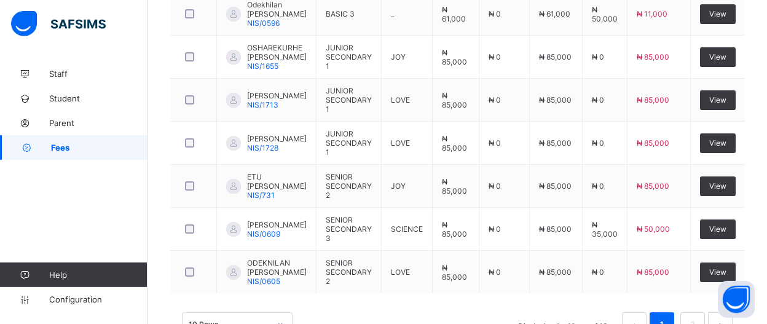
scroll to position [523, 0]
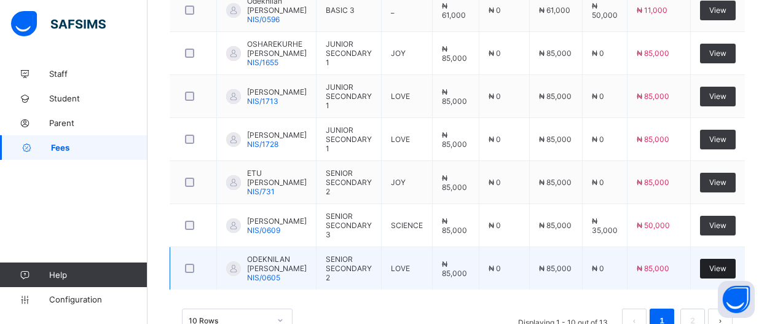
type input "**********"
click at [725, 273] on span "View" at bounding box center [717, 268] width 17 height 9
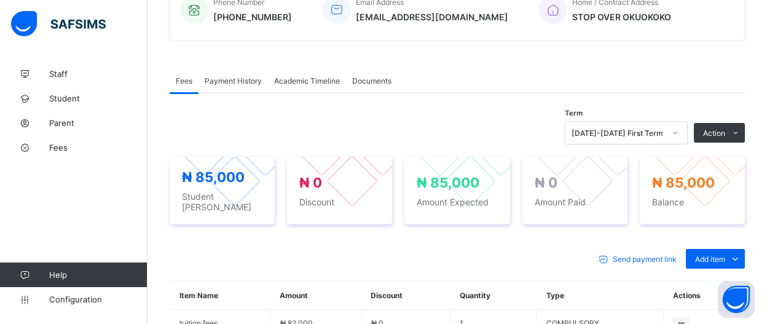
scroll to position [478, 0]
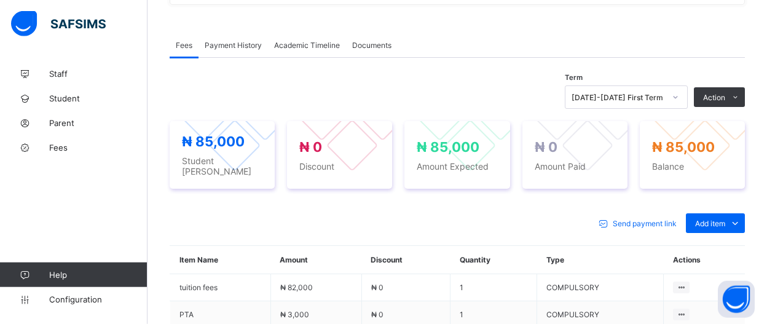
drag, startPoint x: 769, startPoint y: 6, endPoint x: 753, endPoint y: 39, distance: 37.4
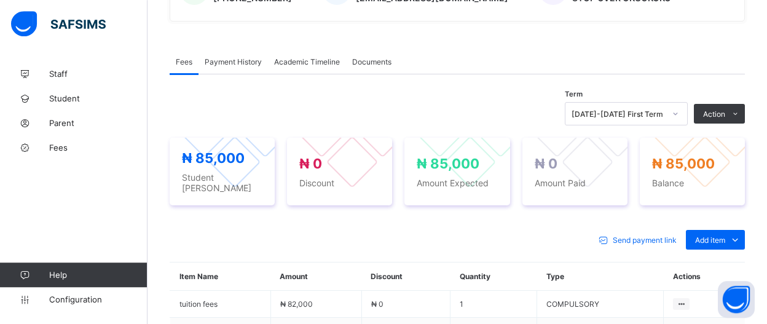
scroll to position [339, 0]
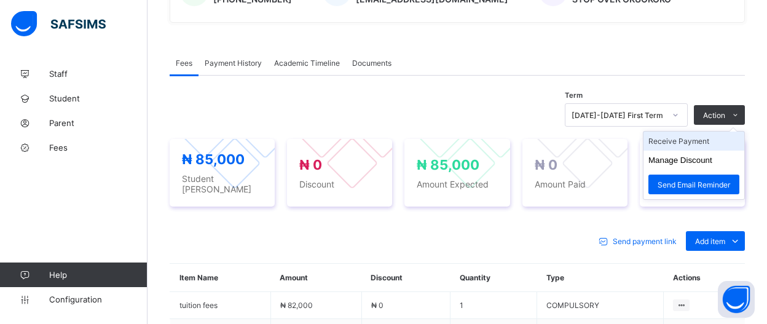
click at [721, 138] on li "Receive Payment" at bounding box center [693, 140] width 101 height 19
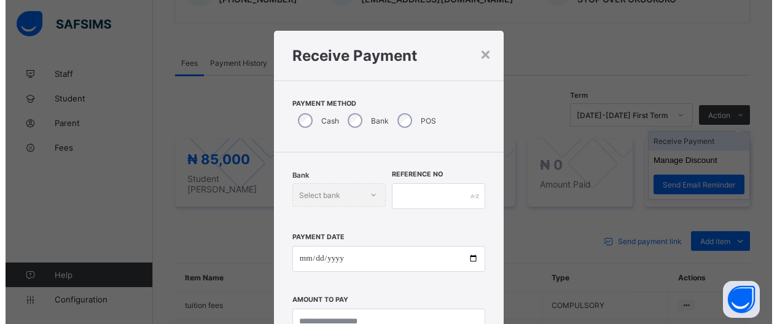
scroll to position [77, 0]
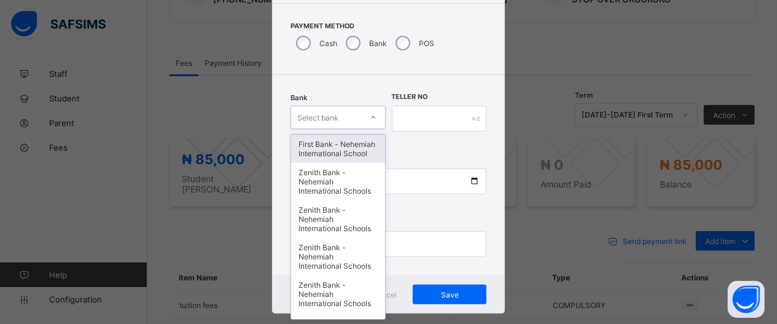
click at [370, 117] on icon at bounding box center [373, 117] width 7 height 12
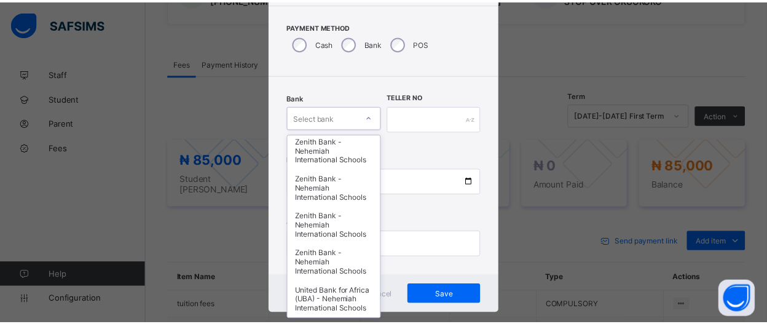
scroll to position [576, 0]
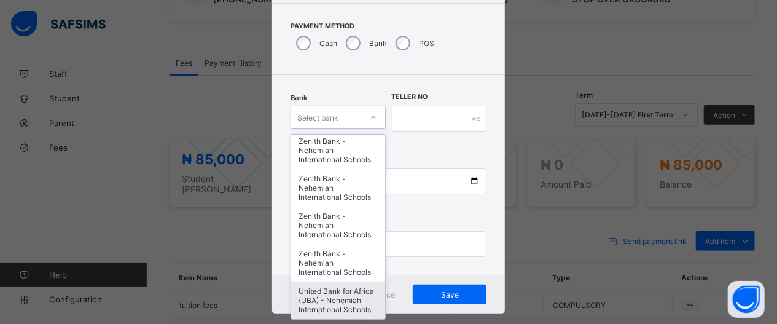
click at [353, 291] on div "United Bank for Africa (UBA) - Nehemiah International Schools" at bounding box center [338, 299] width 94 height 37
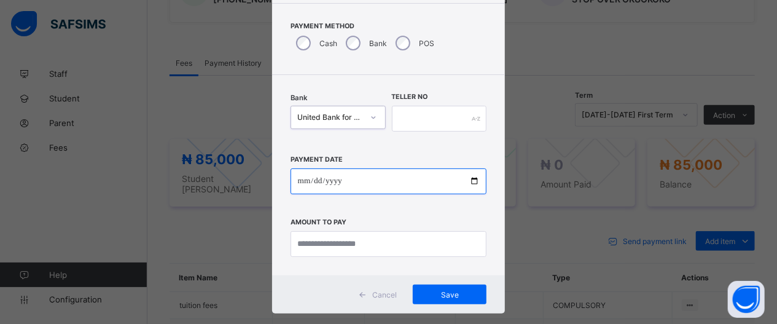
click at [465, 186] on input "date" at bounding box center [389, 181] width 197 height 26
click at [465, 184] on input "date" at bounding box center [389, 181] width 197 height 26
type input "**********"
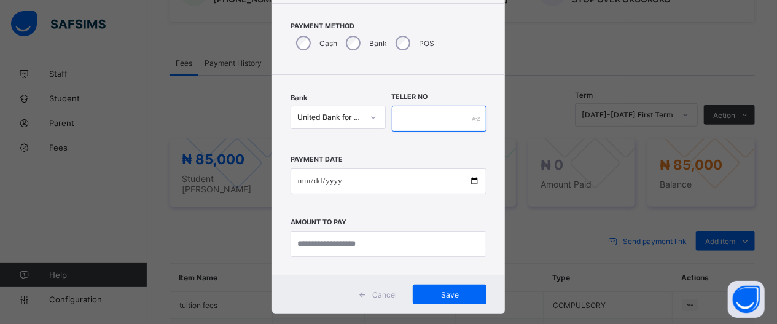
click at [420, 122] on input "text" at bounding box center [439, 119] width 95 height 26
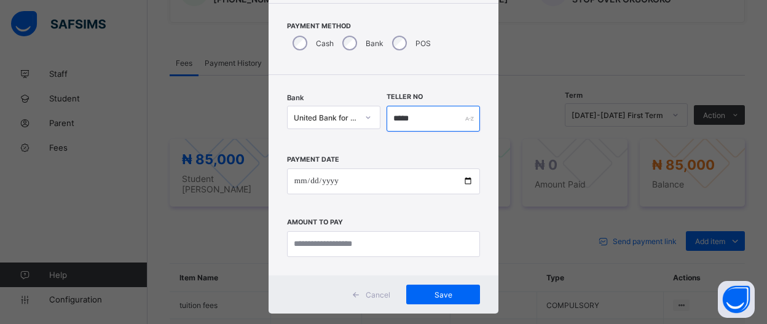
type input "*****"
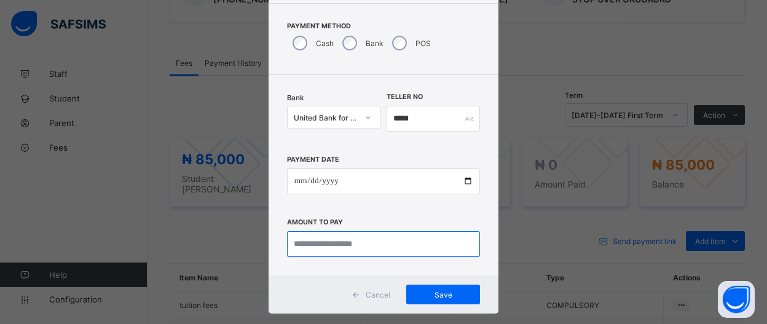
click at [417, 243] on input "currency" at bounding box center [383, 244] width 193 height 26
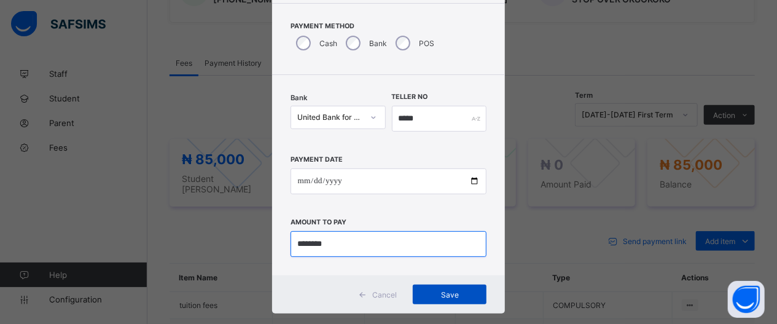
type input "********"
click at [453, 294] on span "Save" at bounding box center [449, 294] width 55 height 9
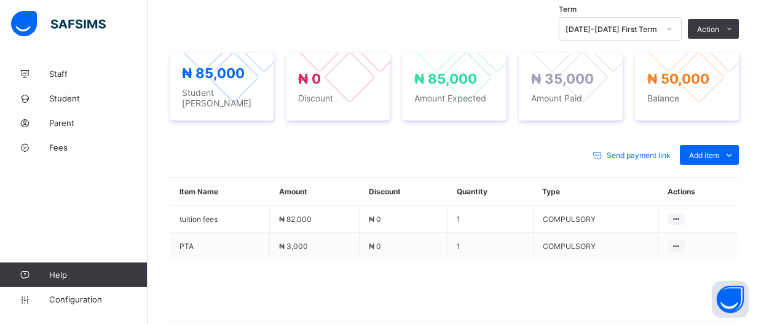
scroll to position [478, 0]
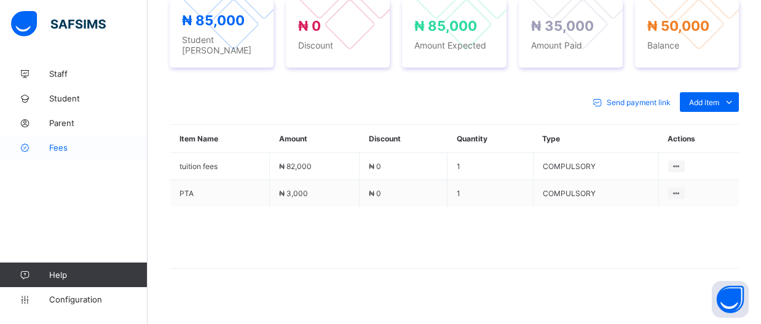
click at [64, 148] on span "Fees" at bounding box center [98, 148] width 98 height 10
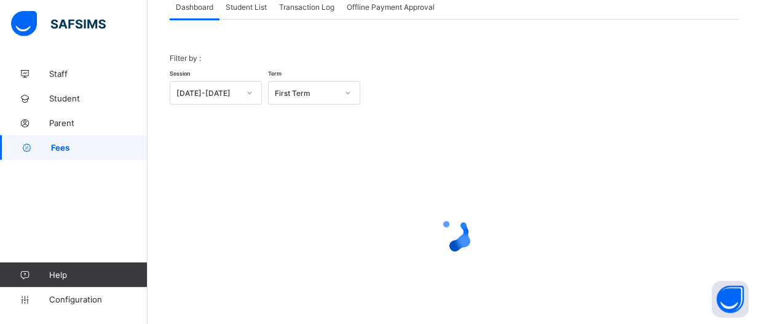
scroll to position [76, 0]
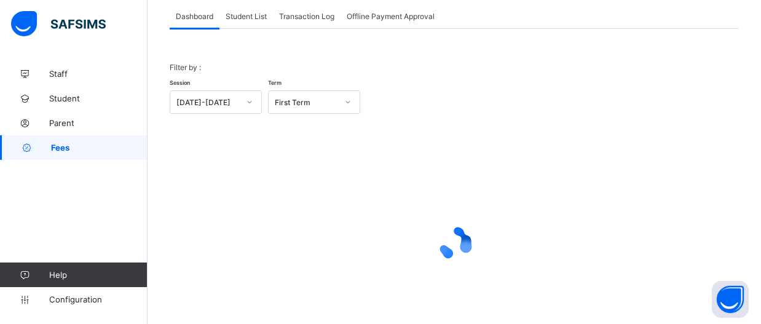
click at [252, 24] on div "Student List" at bounding box center [245, 16] width 53 height 25
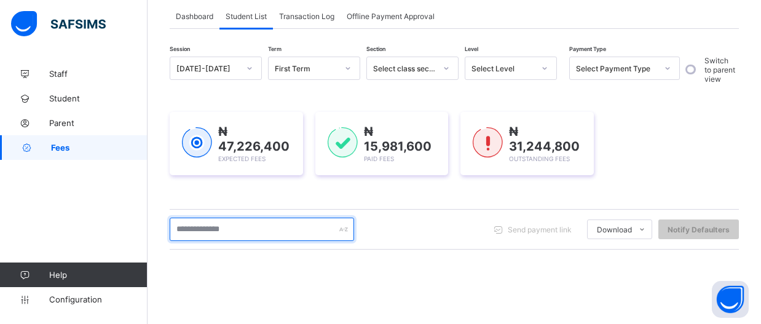
click at [266, 229] on input "text" at bounding box center [262, 228] width 184 height 23
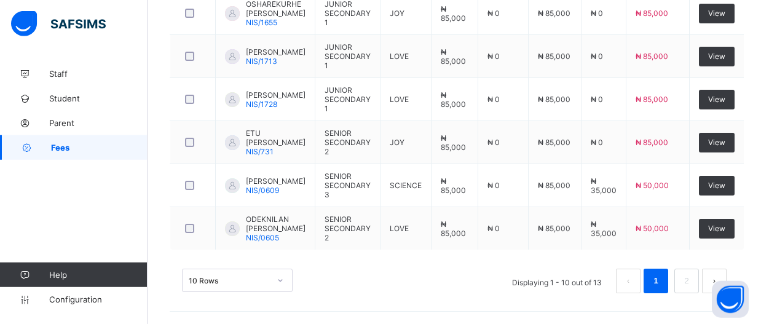
scroll to position [575, 0]
click at [87, 155] on link "Fees" at bounding box center [73, 147] width 147 height 25
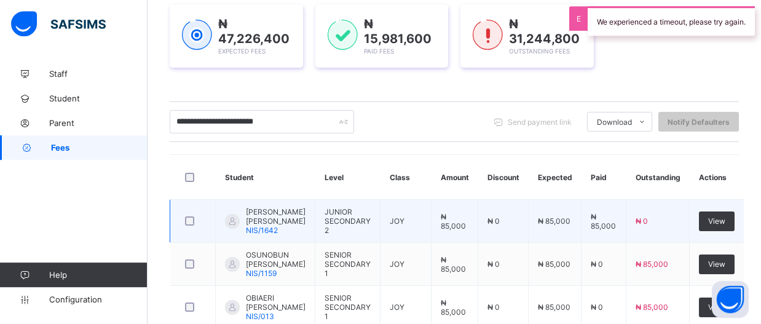
scroll to position [160, 0]
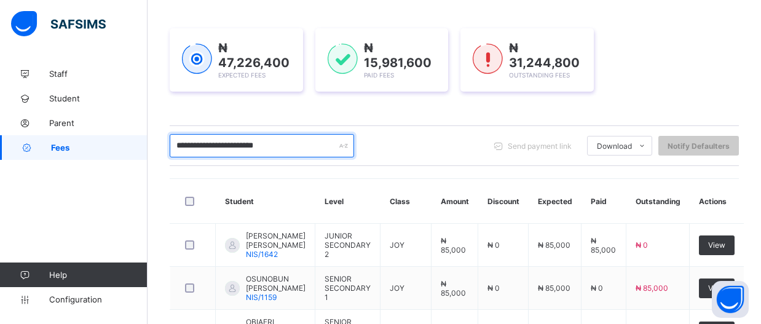
click at [308, 151] on input "**********" at bounding box center [262, 145] width 184 height 23
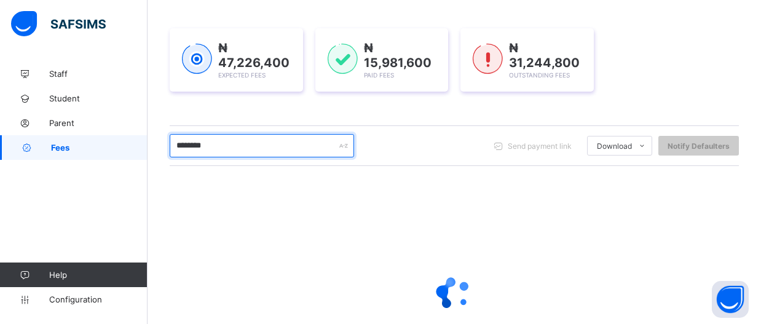
click at [198, 141] on input "********" at bounding box center [262, 145] width 184 height 23
click at [243, 142] on input "********" at bounding box center [262, 145] width 184 height 23
type input "********"
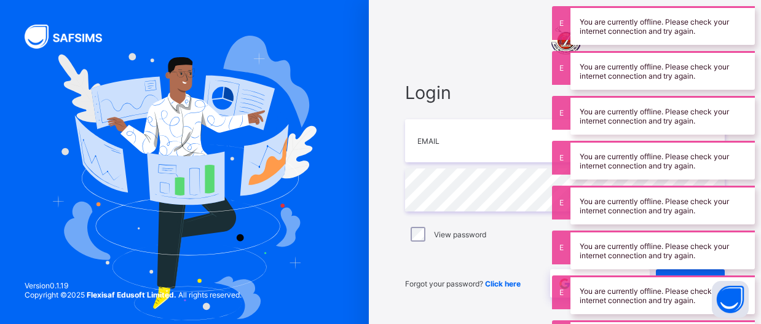
type input "**********"
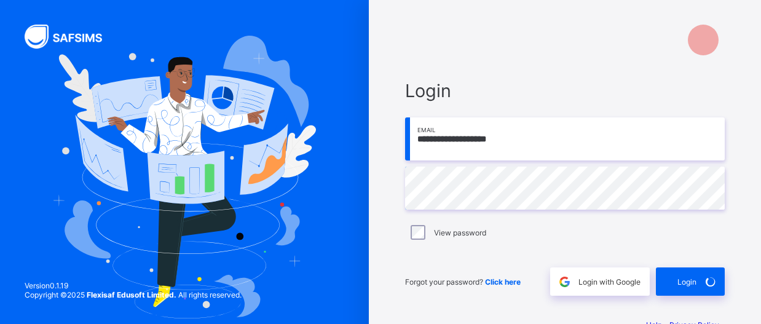
click at [695, 288] on div "Login" at bounding box center [690, 281] width 69 height 28
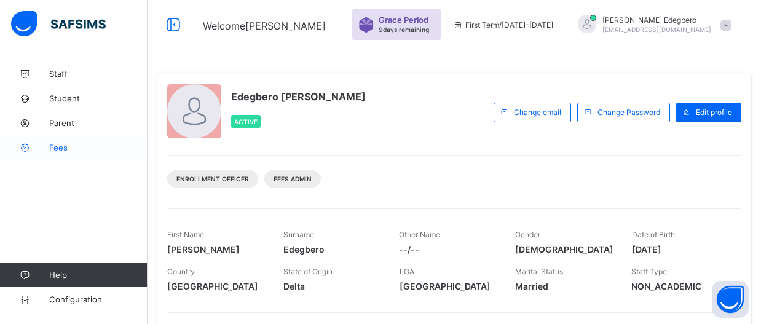
click at [51, 147] on span "Fees" at bounding box center [98, 148] width 98 height 10
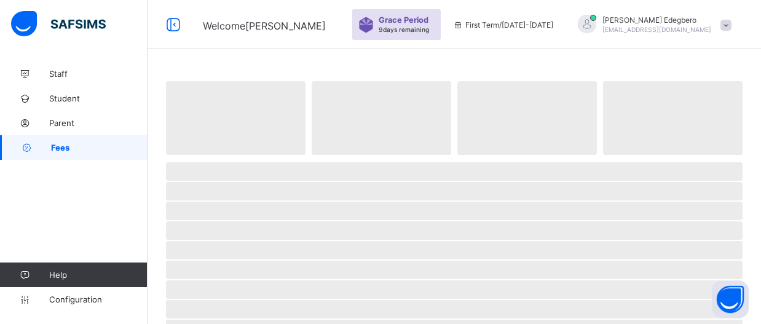
click at [60, 149] on span "Fees" at bounding box center [99, 148] width 96 height 10
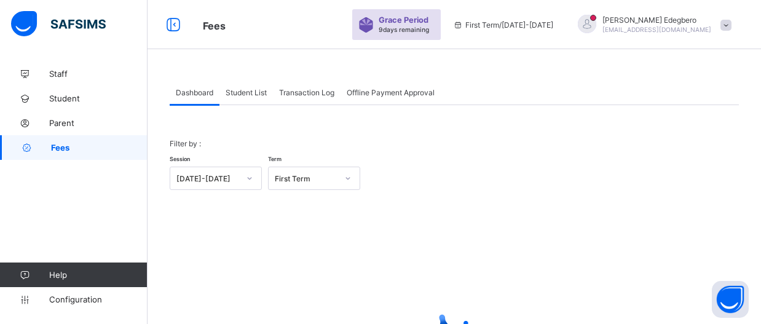
click at [253, 98] on div "Student List" at bounding box center [245, 92] width 53 height 25
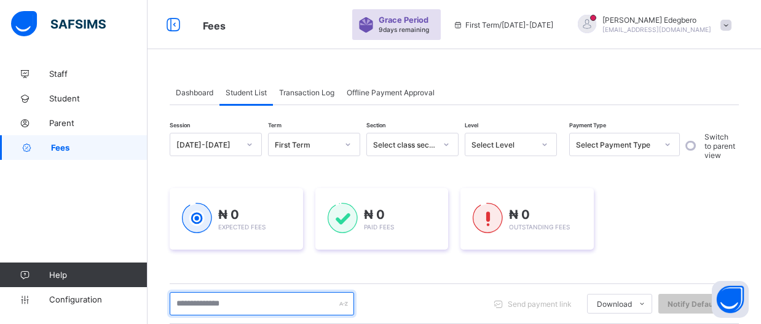
click at [254, 303] on input "text" at bounding box center [262, 303] width 184 height 23
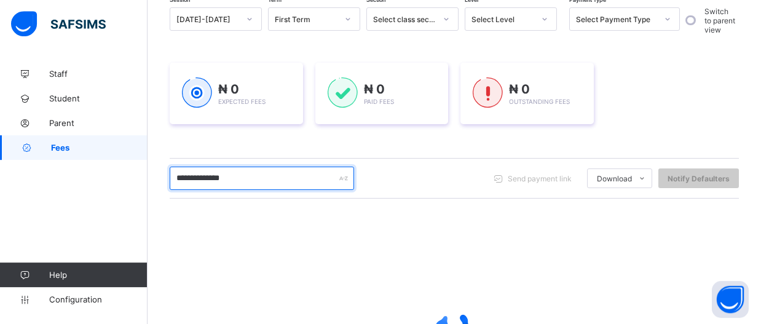
scroll to position [128, 0]
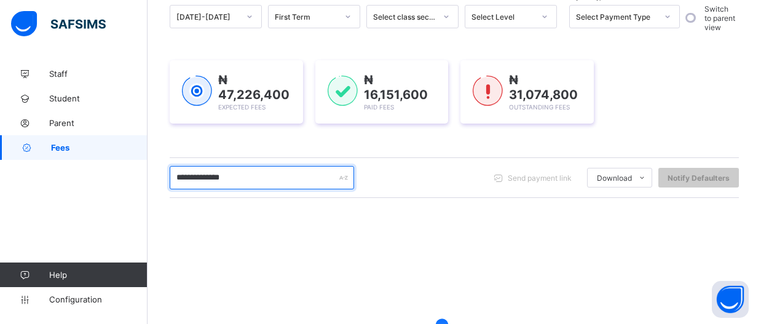
click at [185, 175] on input "**********" at bounding box center [262, 177] width 184 height 23
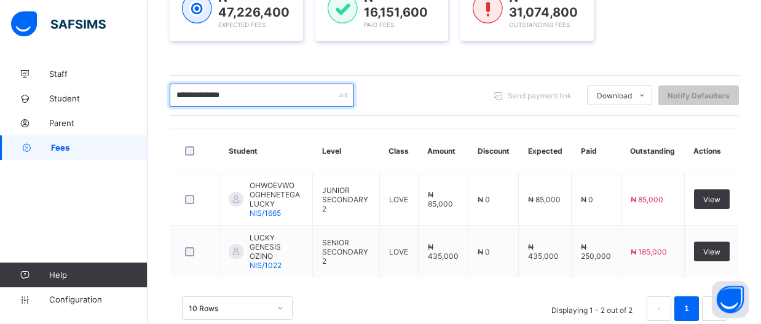
scroll to position [222, 0]
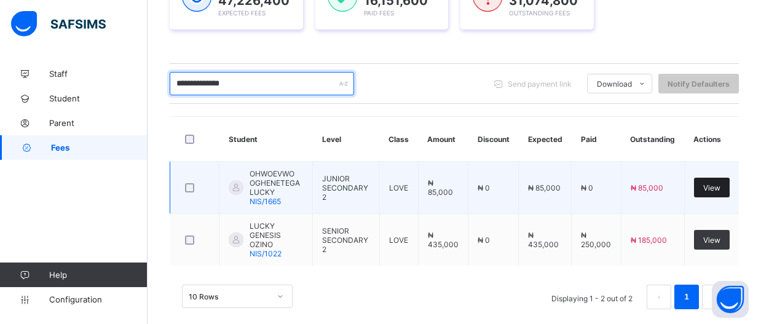
type input "**********"
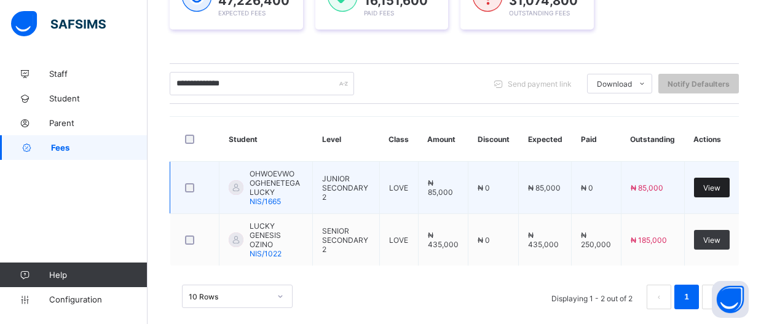
click at [717, 189] on span "View" at bounding box center [711, 187] width 17 height 9
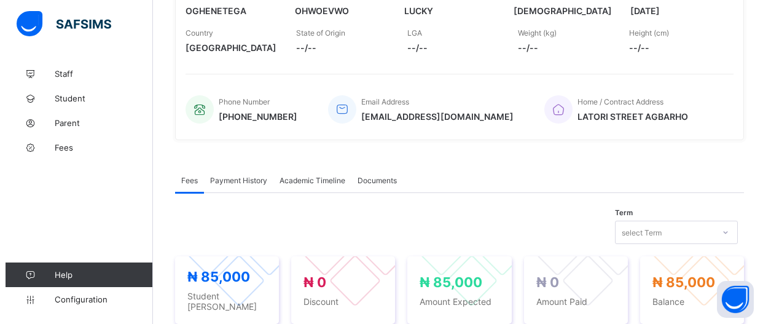
scroll to position [378, 0]
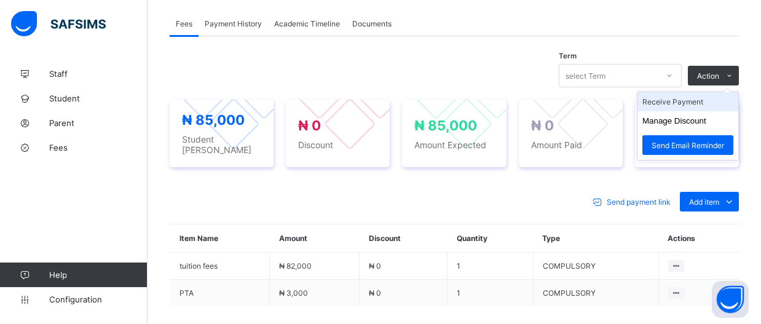
click at [706, 101] on li "Receive Payment" at bounding box center [687, 101] width 101 height 19
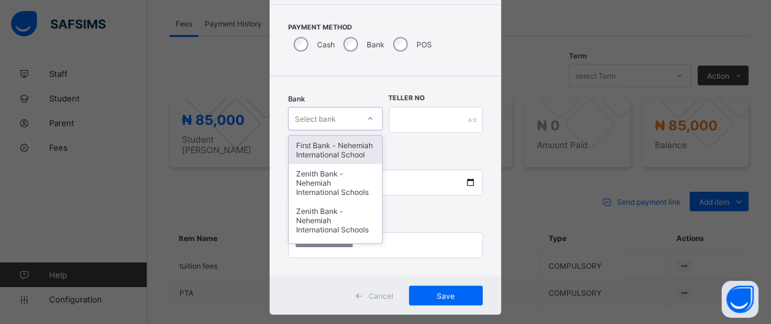
click at [366, 130] on div "option First Bank - Nehemiah International School focused, 1 of 17. 17 results …" at bounding box center [335, 118] width 94 height 23
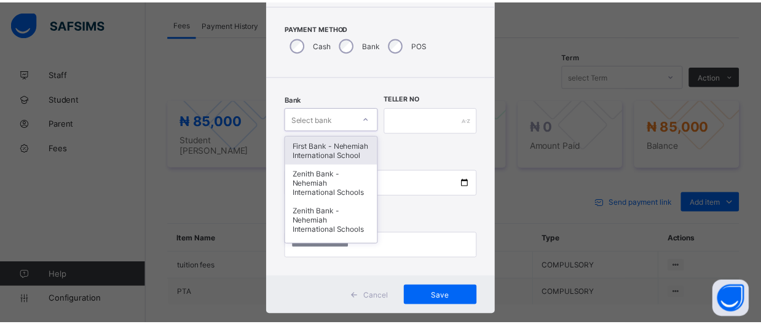
scroll to position [77, 0]
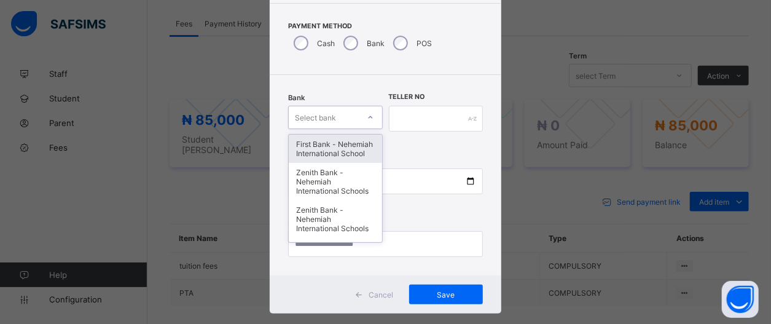
click at [311, 153] on div "First Bank - Nehemiah International School" at bounding box center [335, 149] width 93 height 28
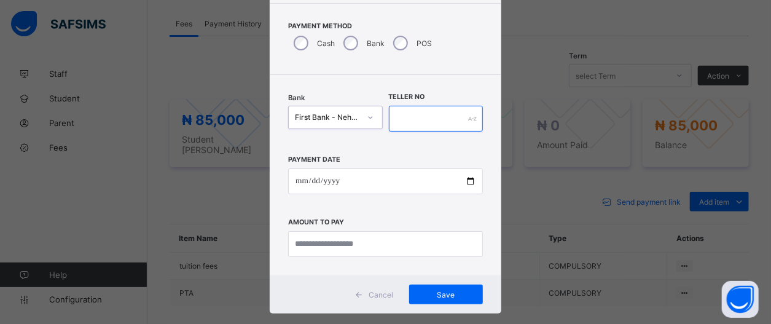
click at [426, 115] on input "text" at bounding box center [436, 119] width 94 height 26
type input "*****"
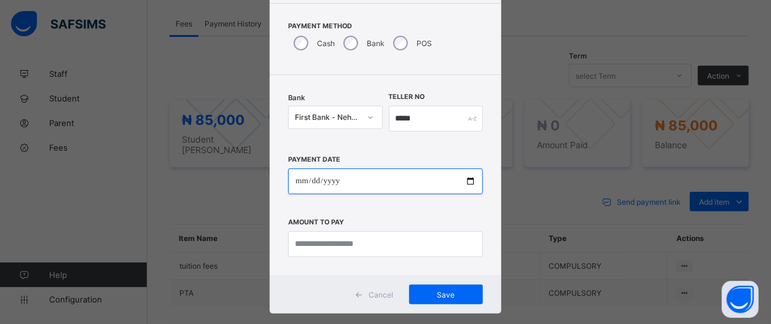
click at [463, 180] on input "date" at bounding box center [385, 181] width 195 height 26
type input "**********"
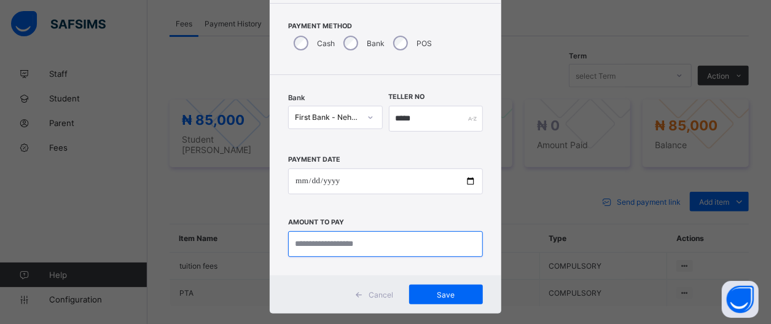
click at [423, 245] on input "currency" at bounding box center [385, 244] width 195 height 26
type input "********"
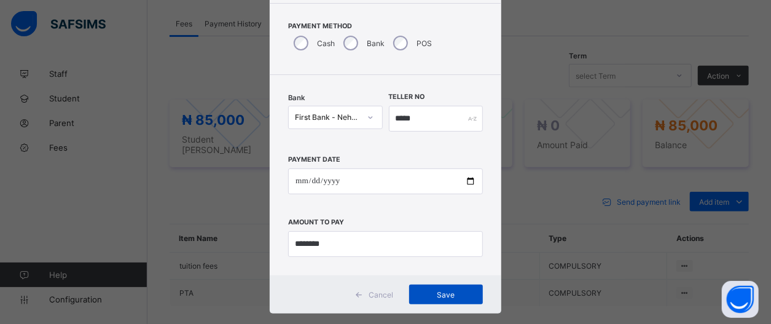
click at [426, 298] on span "Save" at bounding box center [445, 294] width 55 height 9
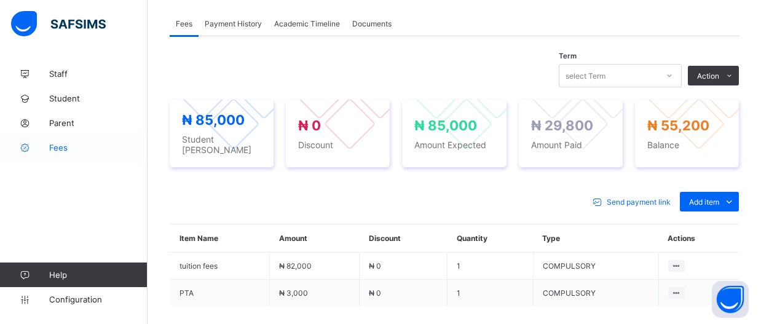
click at [72, 147] on span "Fees" at bounding box center [98, 148] width 98 height 10
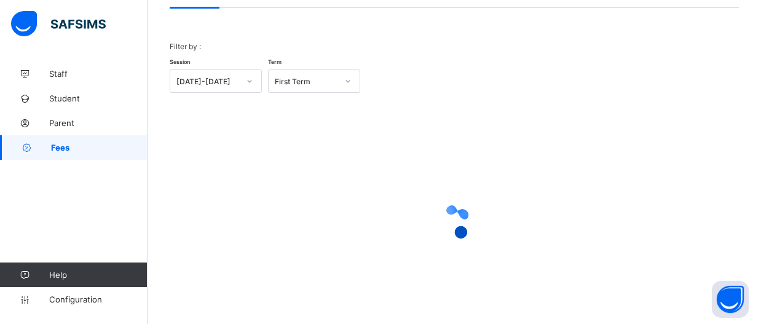
scroll to position [87, 0]
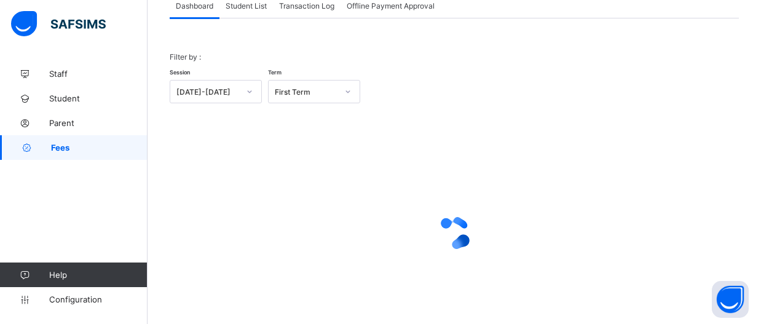
click at [260, 7] on span "Student List" at bounding box center [245, 5] width 41 height 9
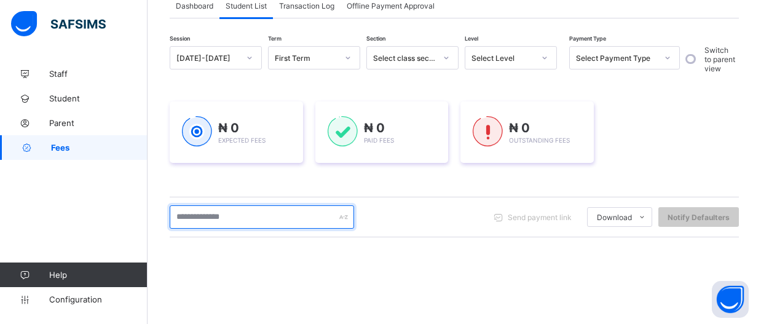
click at [264, 217] on input "text" at bounding box center [262, 216] width 184 height 23
type input "********"
